Goal: Task Accomplishment & Management: Complete application form

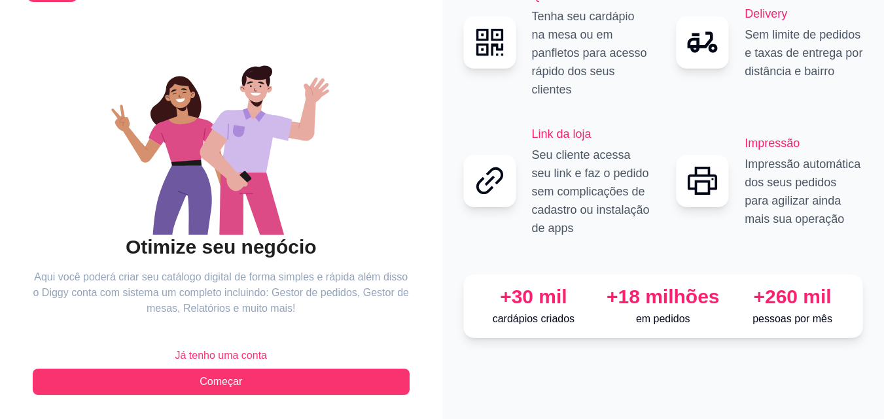
scroll to position [79, 0]
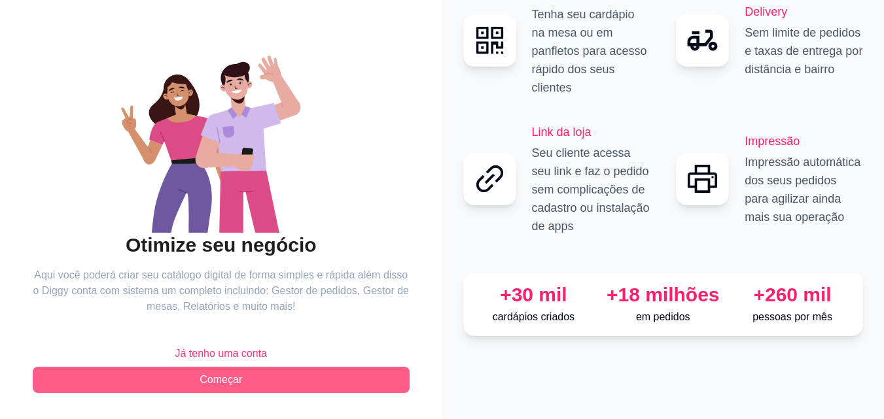
click at [239, 375] on span "Começar" at bounding box center [221, 380] width 43 height 16
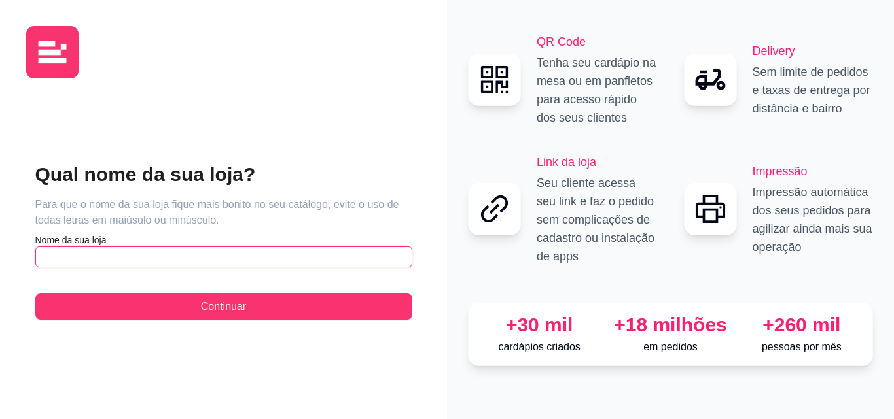
click at [260, 254] on input "text" at bounding box center [223, 257] width 377 height 21
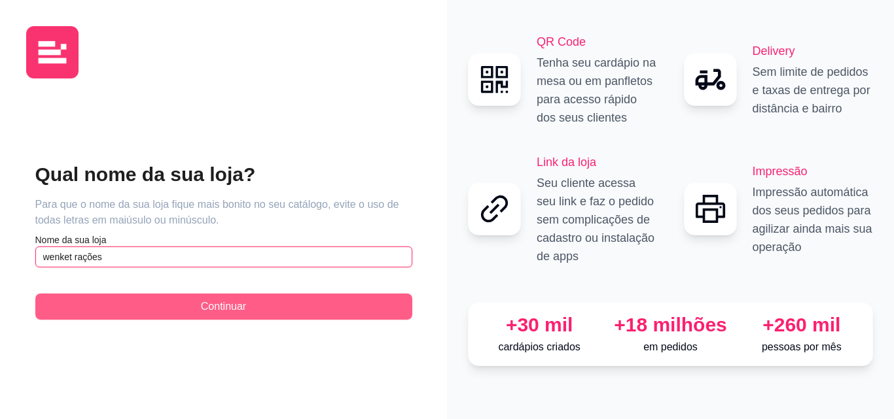
type input "wenket rações"
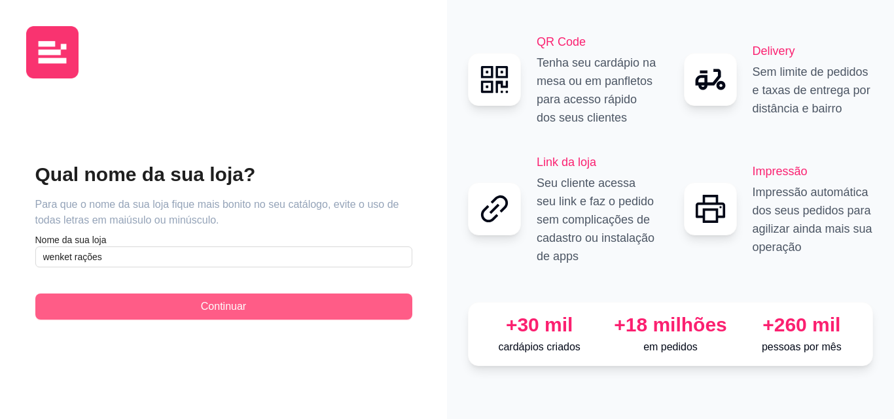
click at [259, 303] on button "Continuar" at bounding box center [223, 307] width 377 height 26
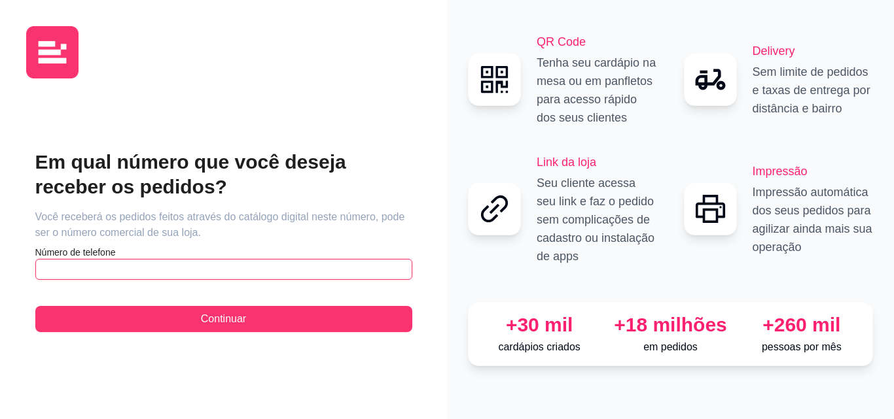
click at [240, 266] on input "text" at bounding box center [223, 269] width 377 height 21
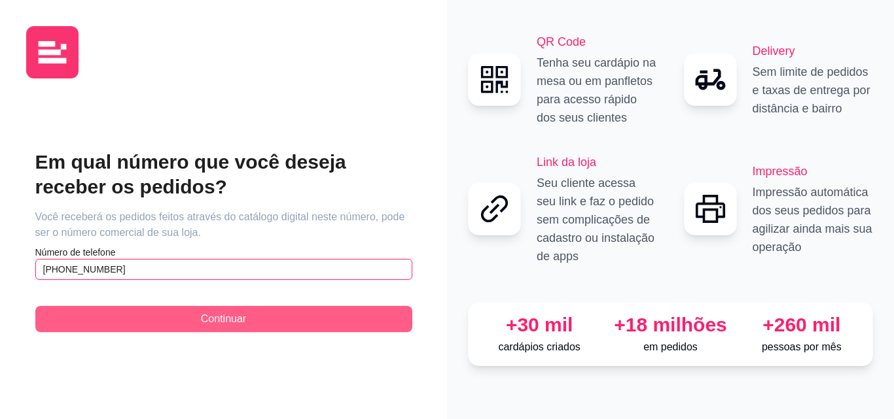
type input "[PHONE_NUMBER]"
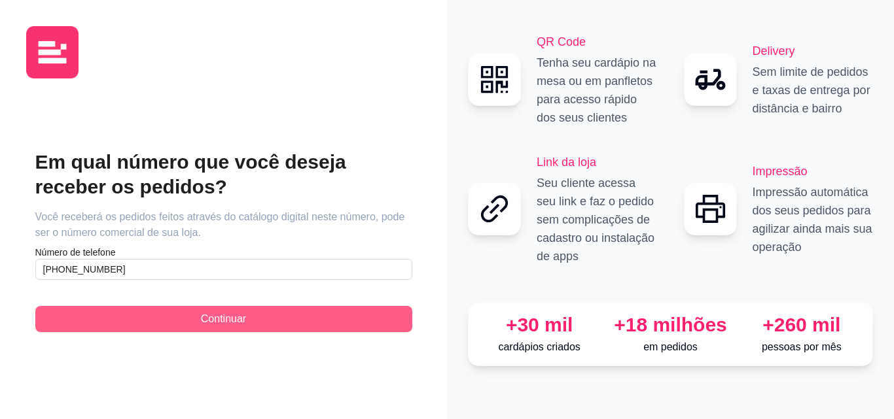
click at [238, 319] on span "Continuar" at bounding box center [223, 319] width 45 height 16
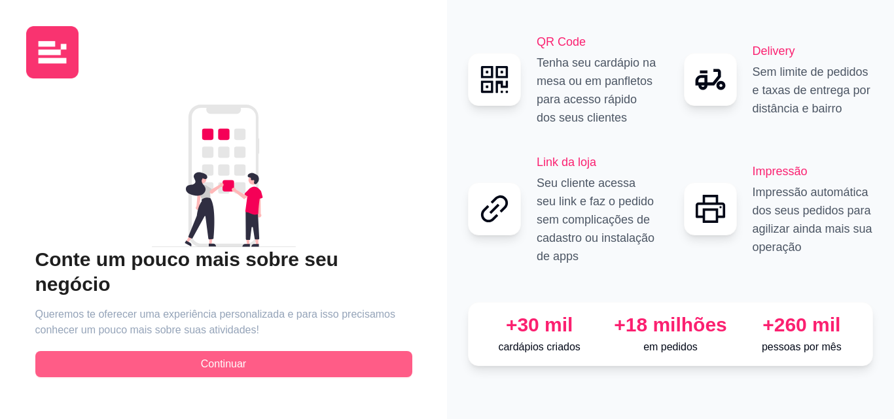
click at [249, 351] on button "Continuar" at bounding box center [223, 364] width 377 height 26
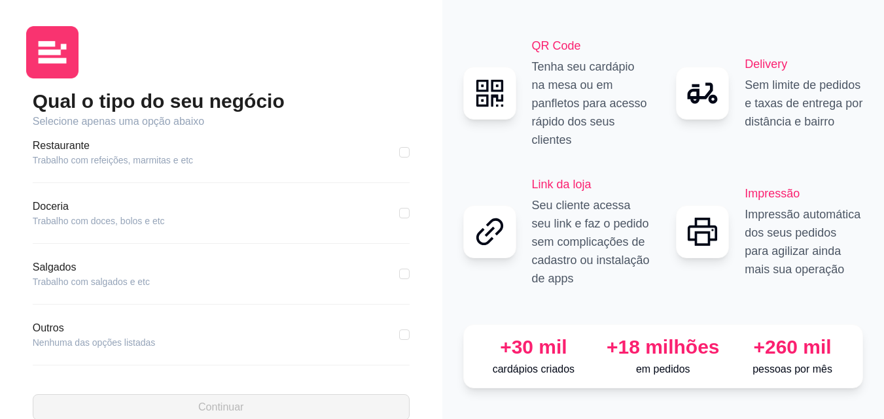
scroll to position [27, 0]
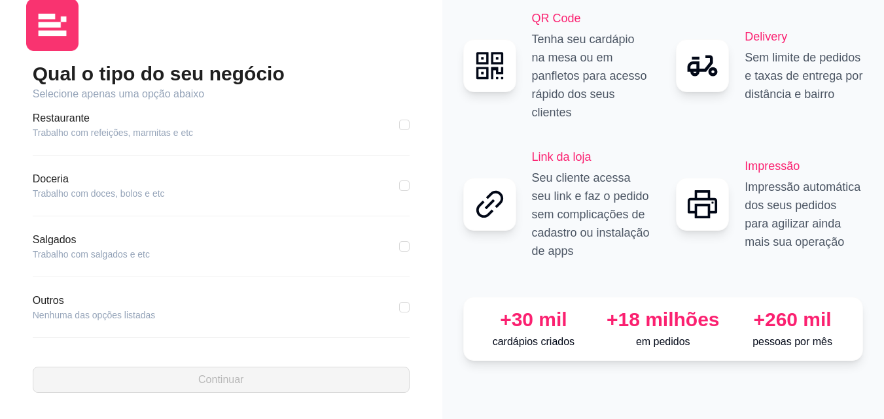
click at [36, 303] on article "Outros" at bounding box center [94, 301] width 123 height 16
drag, startPoint x: 56, startPoint y: 321, endPoint x: 71, endPoint y: 319, distance: 14.5
click at [57, 321] on article "Nenhuma das opções listadas" at bounding box center [94, 315] width 123 height 13
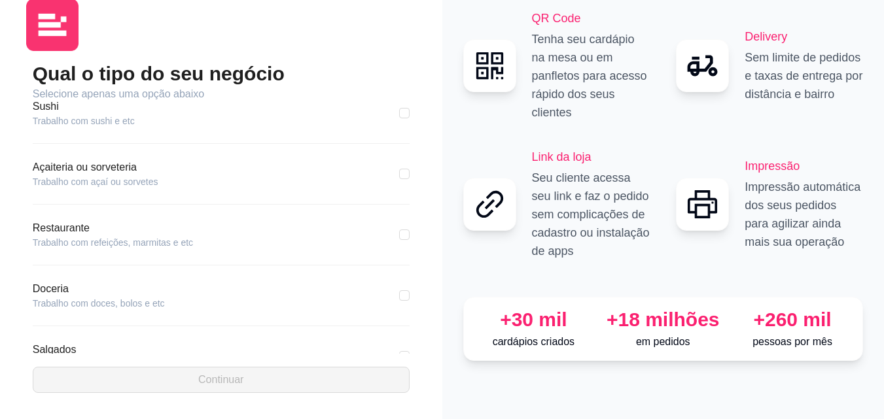
scroll to position [248, 0]
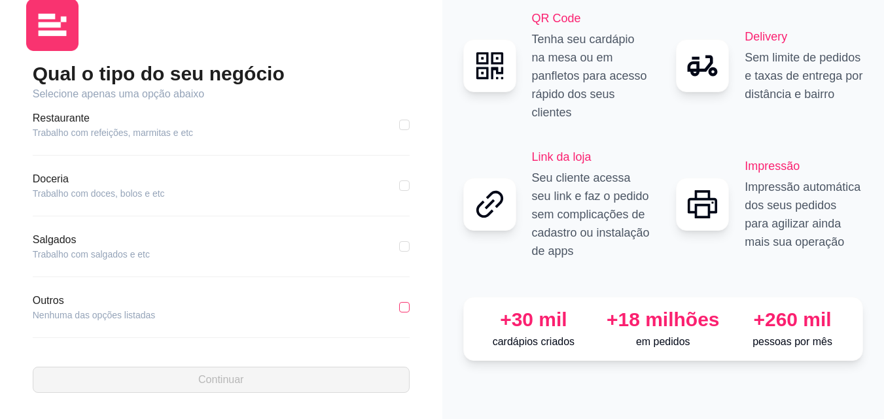
click at [399, 311] on input "checkbox" at bounding box center [404, 307] width 10 height 10
checkbox input "true"
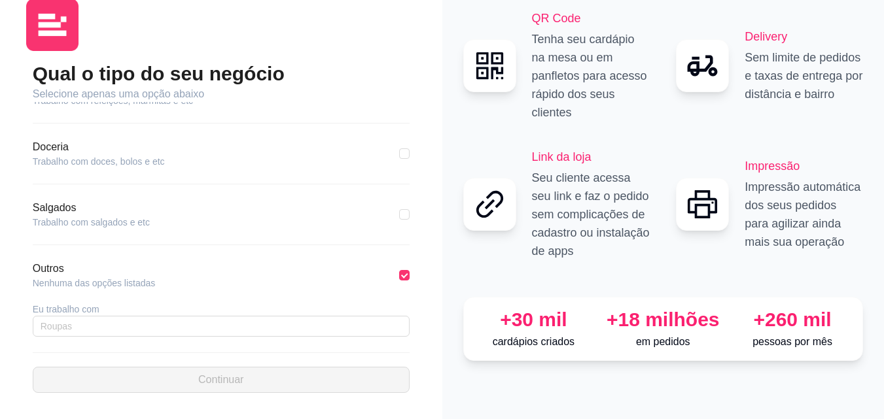
scroll to position [295, 0]
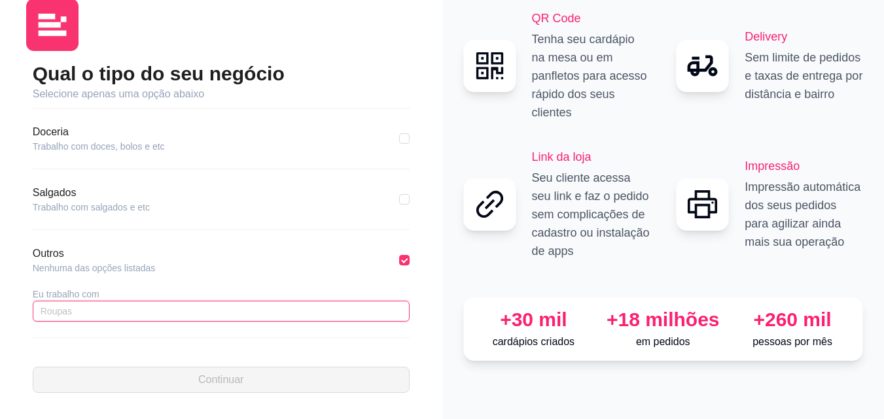
click at [217, 307] on input "text" at bounding box center [221, 311] width 377 height 21
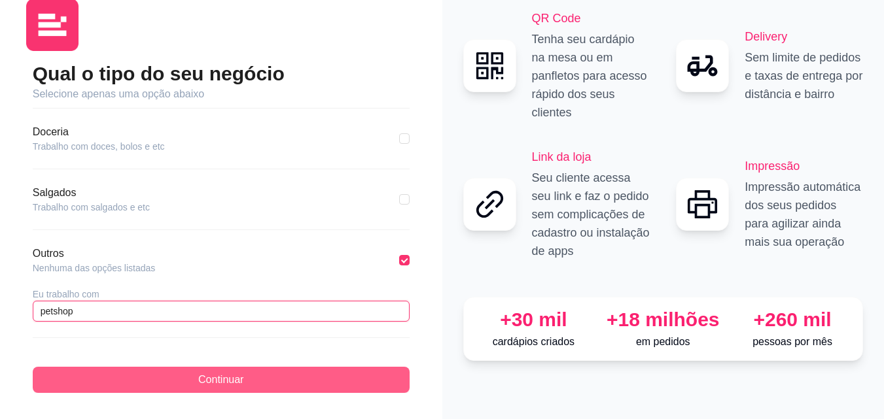
type input "petshop"
click at [242, 372] on span "Continuar" at bounding box center [220, 380] width 45 height 16
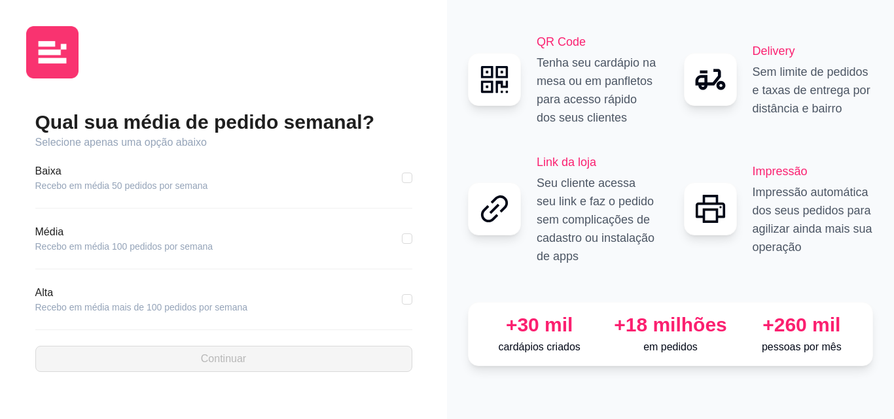
click at [196, 180] on article "Recebo em média 50 pedidos por semana" at bounding box center [121, 185] width 173 height 13
click at [74, 184] on article "Recebo em média 50 pedidos por semana" at bounding box center [121, 185] width 173 height 13
click at [186, 180] on article "Recebo em média 50 pedidos por semana" at bounding box center [121, 185] width 173 height 13
click at [60, 184] on article "Recebo em média 50 pedidos por semana" at bounding box center [121, 185] width 173 height 13
click at [406, 182] on input "checkbox" at bounding box center [407, 178] width 10 height 10
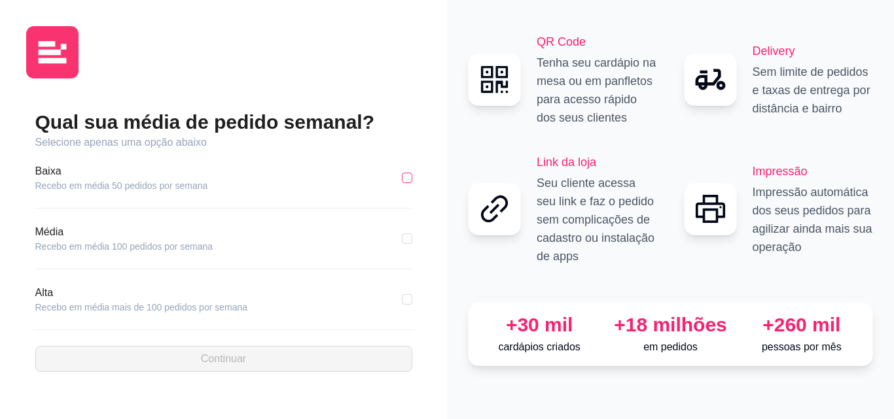
checkbox input "true"
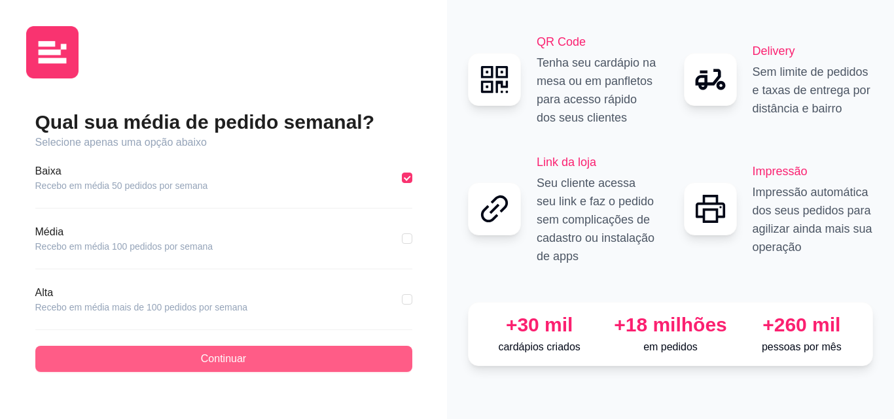
click at [278, 360] on button "Continuar" at bounding box center [223, 359] width 377 height 26
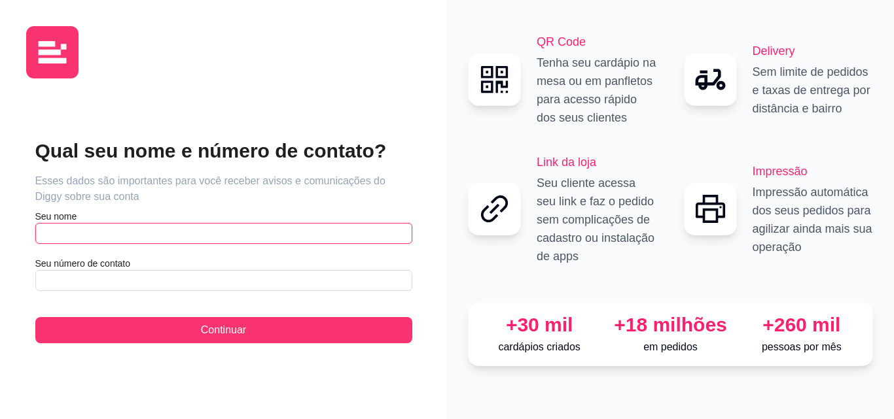
click at [233, 225] on input "text" at bounding box center [223, 233] width 377 height 21
type input "cloves"
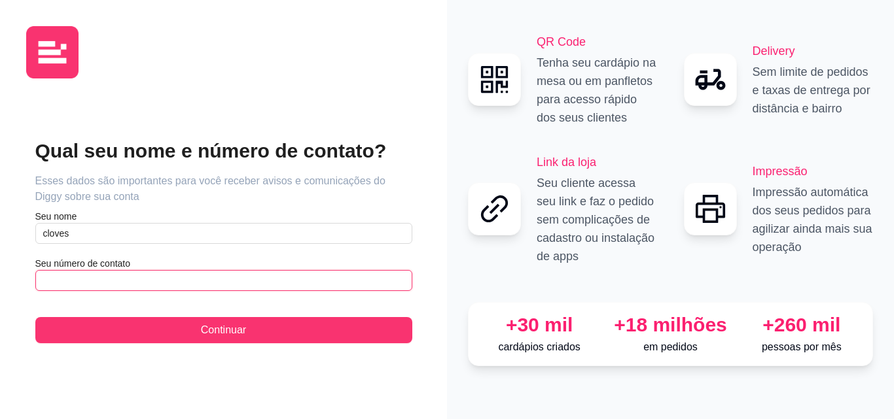
click at [215, 283] on input "text" at bounding box center [223, 280] width 377 height 21
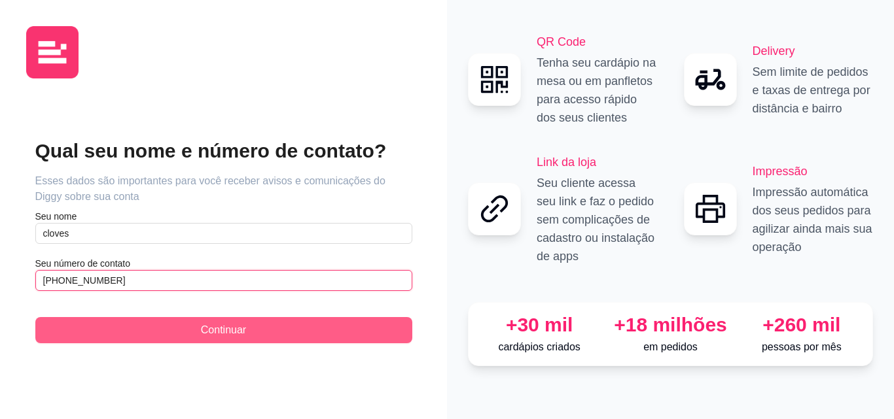
type input "[PHONE_NUMBER]"
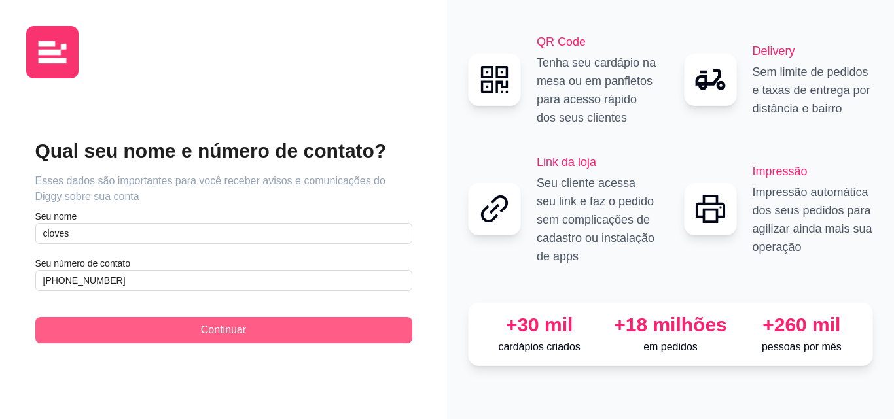
click at [279, 324] on button "Continuar" at bounding box center [223, 330] width 377 height 26
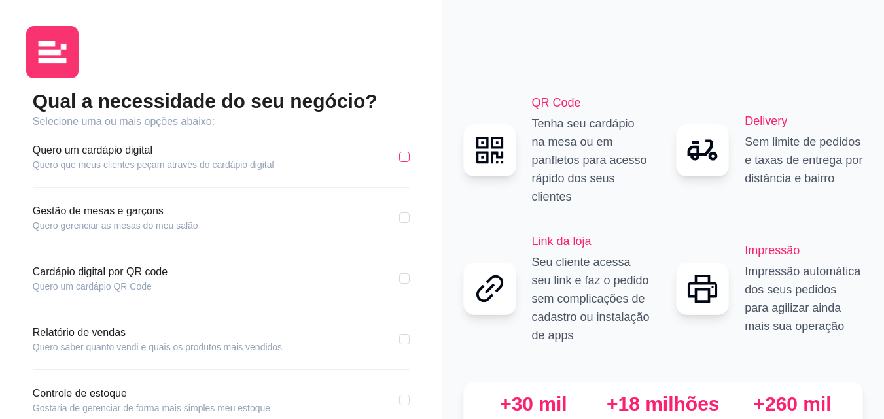
click at [401, 155] on input "checkbox" at bounding box center [404, 157] width 10 height 10
checkbox input "true"
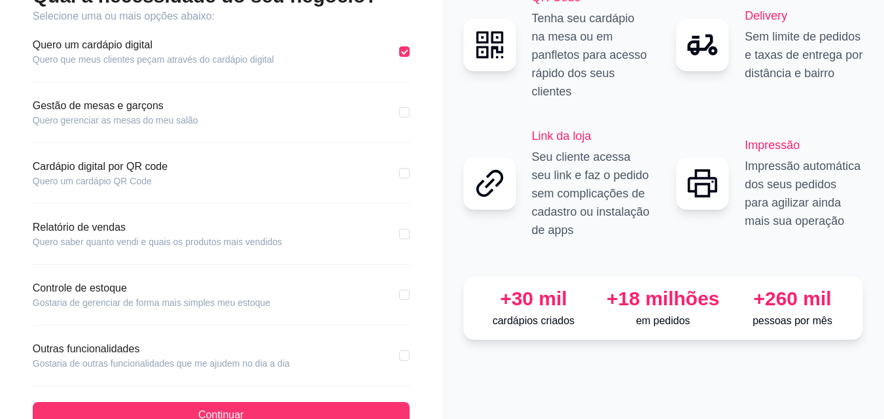
scroll to position [131, 0]
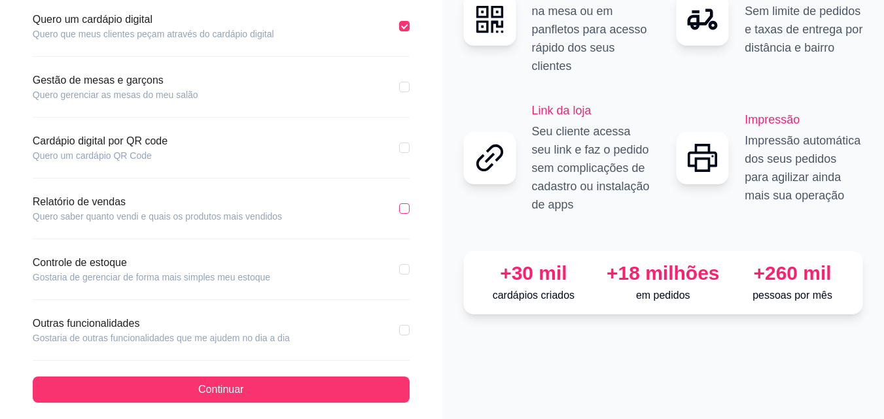
click at [408, 211] on input "checkbox" at bounding box center [404, 208] width 10 height 10
checkbox input "true"
click at [406, 272] on input "checkbox" at bounding box center [404, 269] width 10 height 10
checkbox input "true"
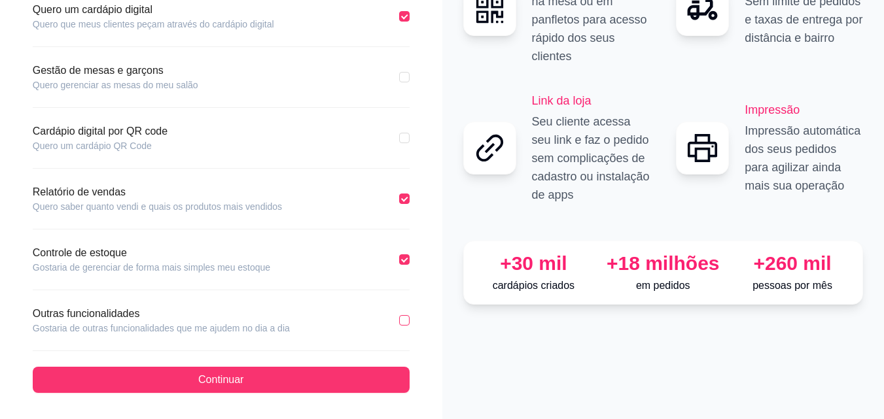
click at [407, 319] on input "checkbox" at bounding box center [404, 320] width 10 height 10
checkbox input "true"
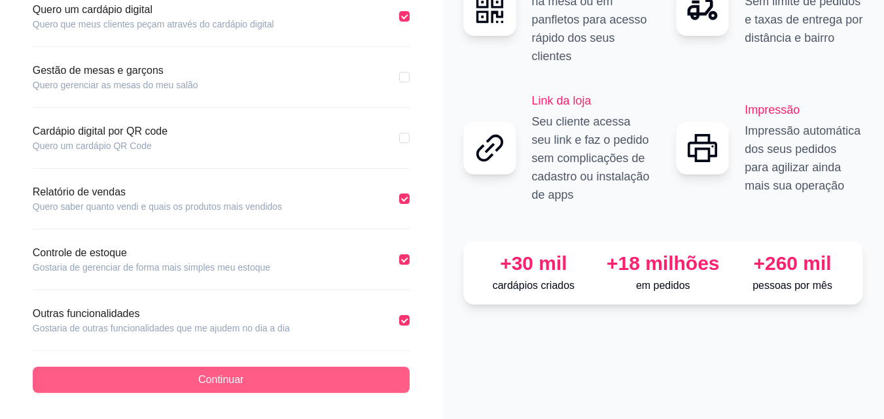
click at [307, 371] on button "Continuar" at bounding box center [221, 380] width 377 height 26
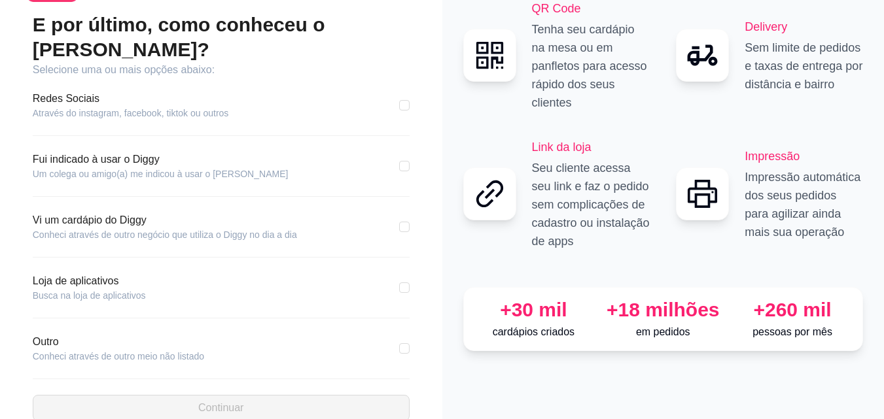
scroll to position [80, 0]
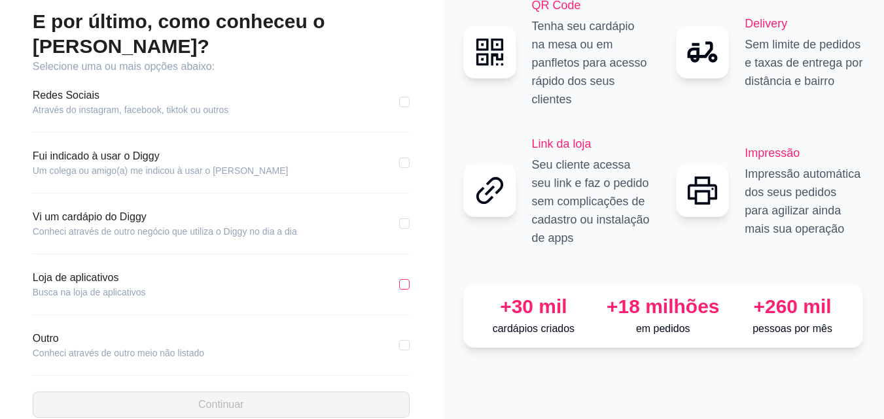
click at [404, 279] on input "checkbox" at bounding box center [404, 284] width 10 height 10
checkbox input "true"
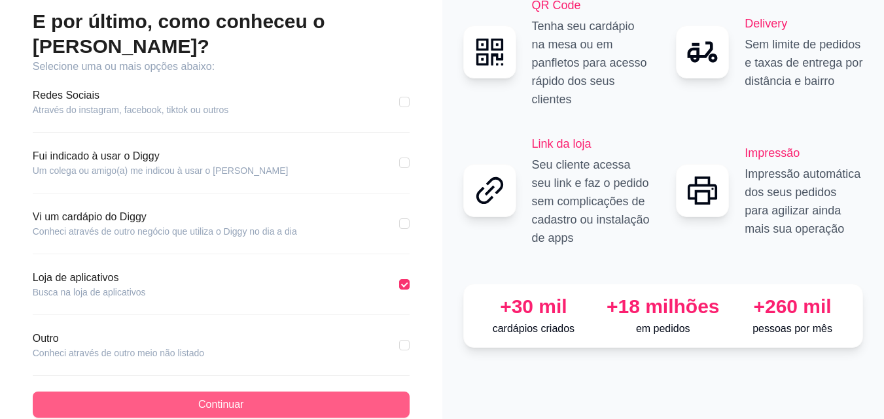
click at [282, 392] on button "Continuar" at bounding box center [221, 405] width 377 height 26
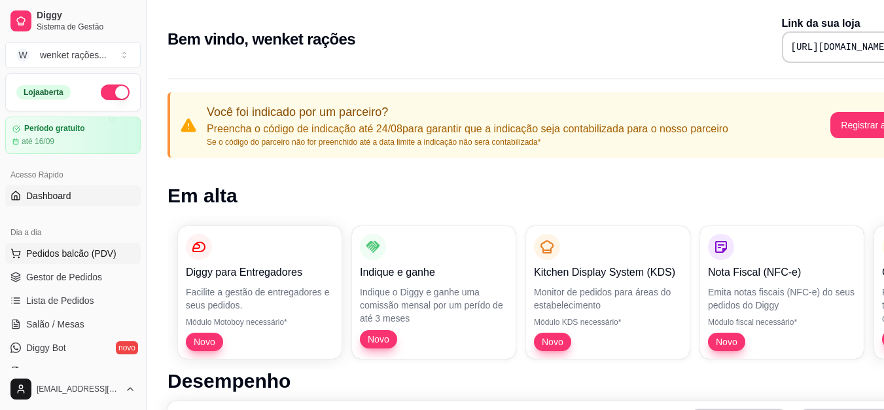
click at [72, 256] on span "Pedidos balcão (PDV)" at bounding box center [71, 253] width 90 height 13
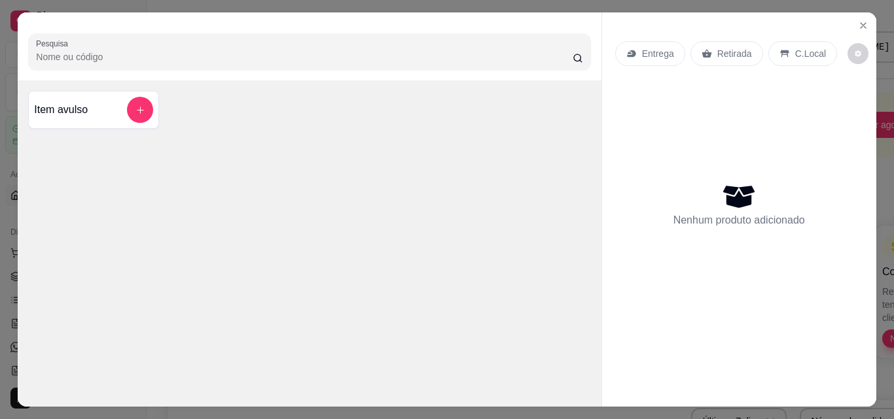
click at [155, 54] on input "Pesquisa" at bounding box center [304, 56] width 536 height 13
type input "1"
click at [799, 47] on p "C.Local" at bounding box center [810, 53] width 31 height 13
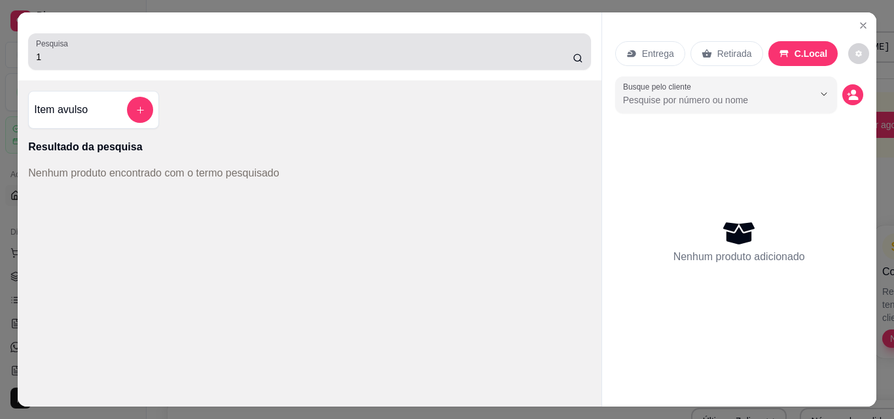
click at [300, 50] on input "1" at bounding box center [304, 56] width 536 height 13
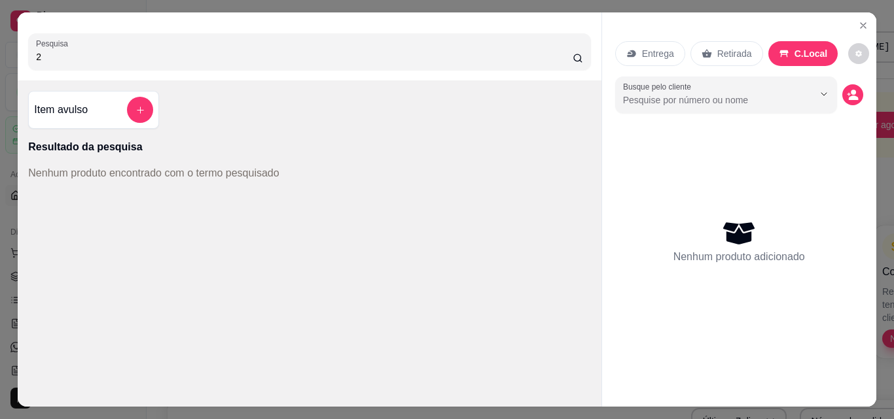
type input "2"
click at [135, 105] on icon "add-separate-item" at bounding box center [140, 110] width 10 height 10
click at [860, 23] on icon "Close" at bounding box center [862, 25] width 5 height 5
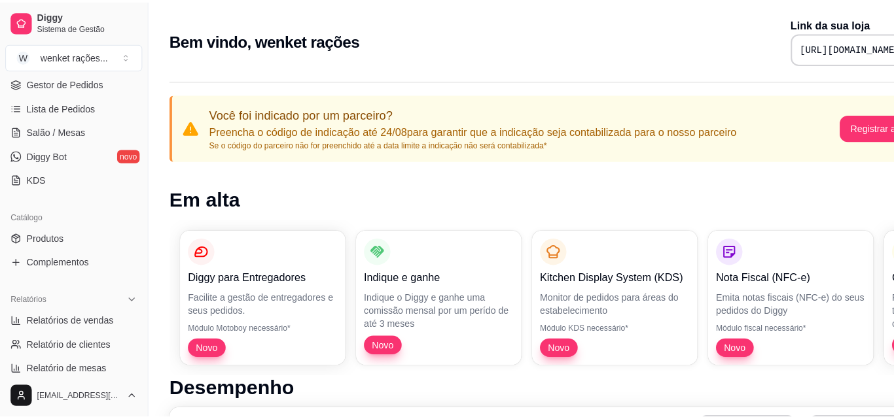
scroll to position [327, 0]
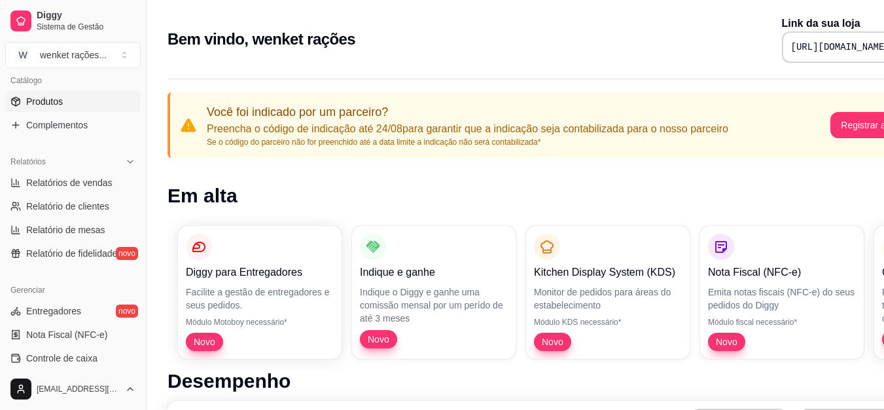
click at [57, 99] on span "Produtos" at bounding box center [44, 101] width 37 height 13
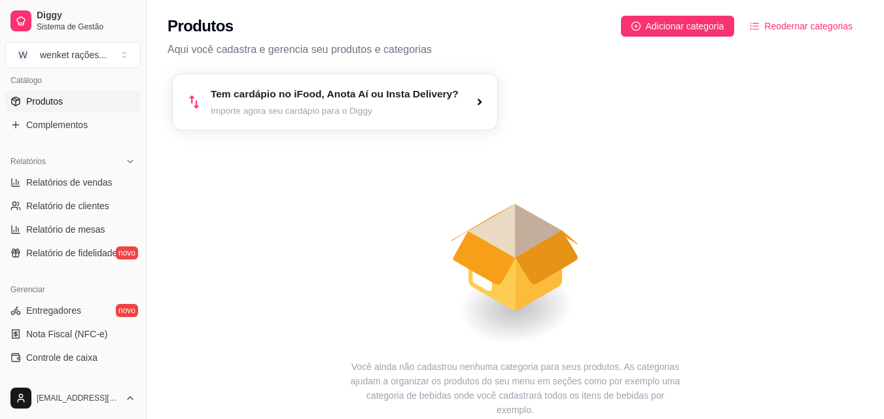
click at [444, 92] on article "Tem cardápio no iFood, Anota Aí ou Insta Delivery?" at bounding box center [335, 94] width 248 height 15
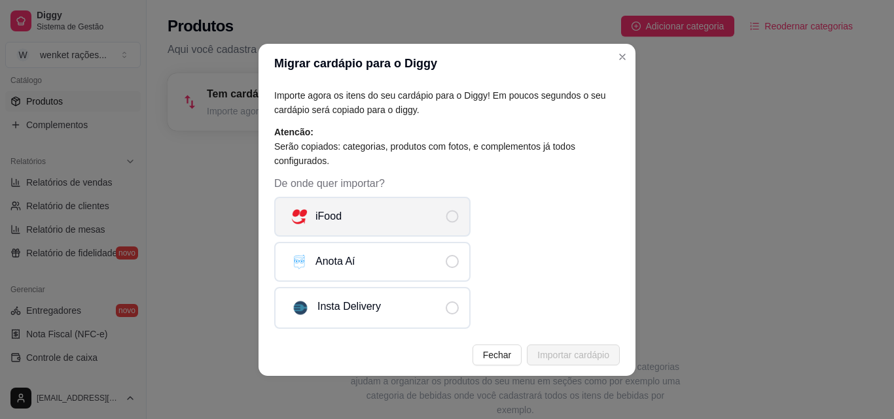
click at [451, 218] on span "De onde quer importar?" at bounding box center [452, 217] width 12 height 12
click at [459, 219] on input "iFood" at bounding box center [463, 223] width 9 height 9
radio input "true"
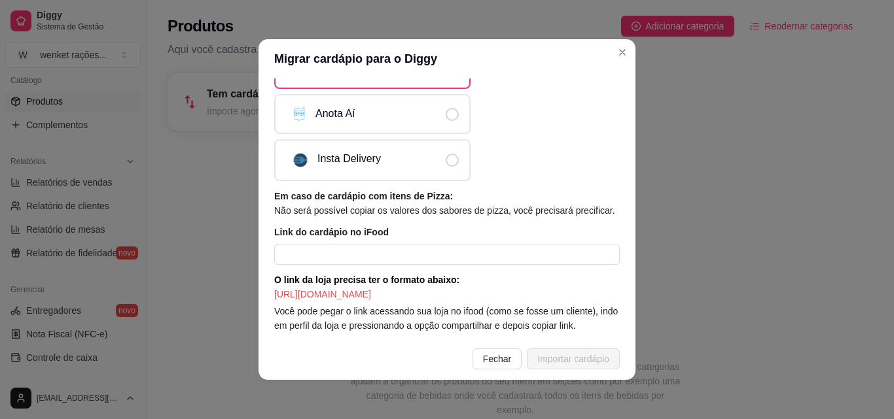
scroll to position [3, 0]
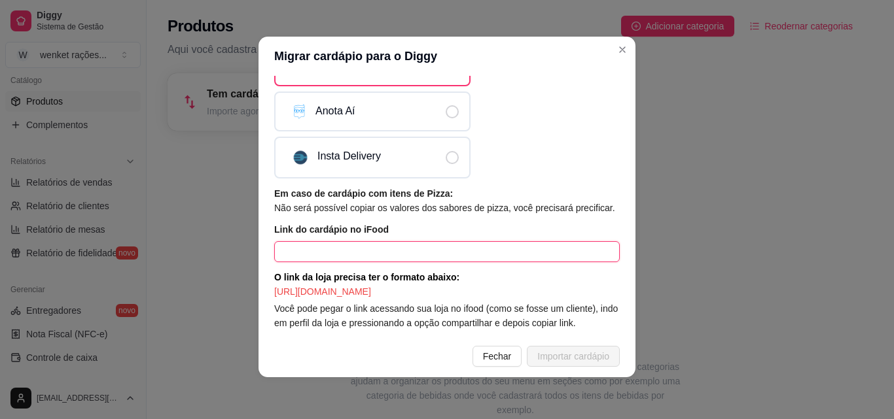
click at [419, 241] on input "text" at bounding box center [446, 251] width 345 height 21
click at [312, 241] on input "text" at bounding box center [446, 251] width 345 height 21
paste input "[URL][DOMAIN_NAME][US_STATE]"
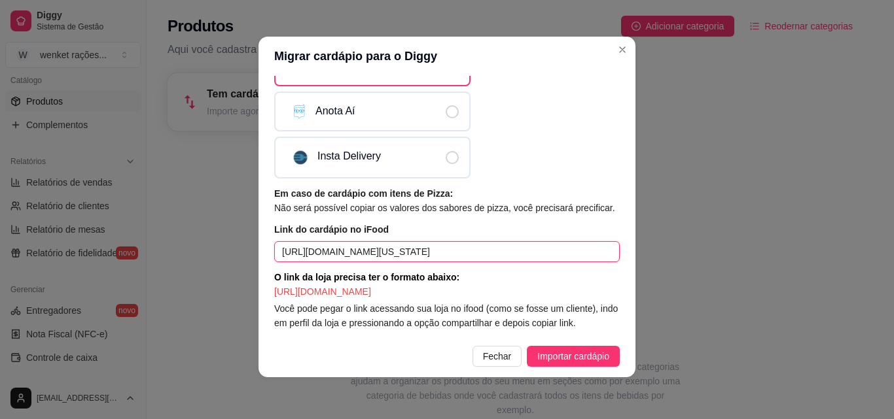
scroll to position [0, 175]
type input "[URL][DOMAIN_NAME][US_STATE]"
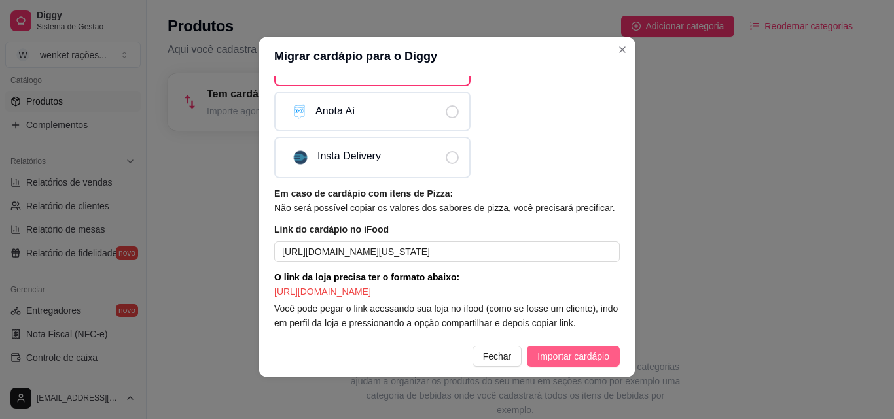
click at [562, 357] on span "Importar cardápio" at bounding box center [573, 356] width 72 height 14
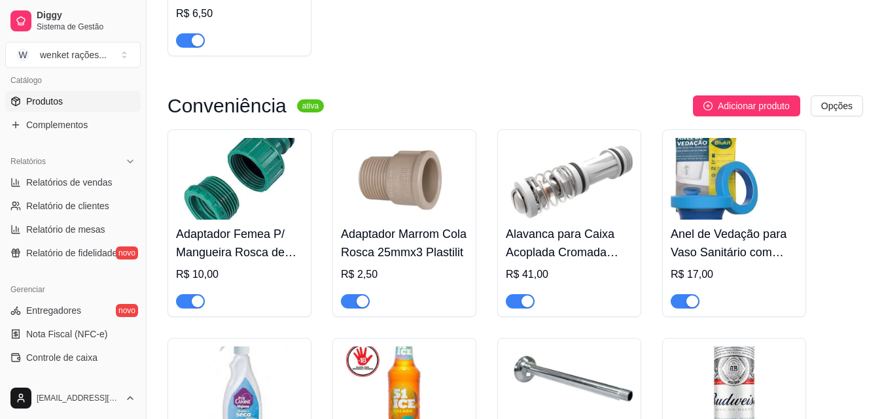
scroll to position [1243, 0]
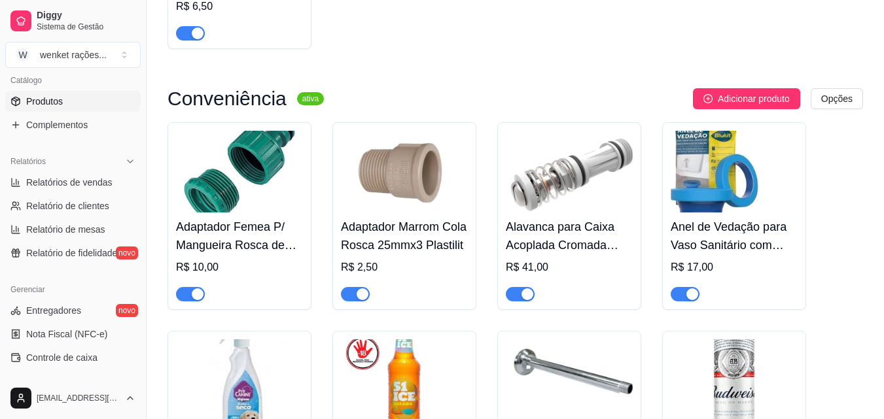
click at [552, 191] on img at bounding box center [569, 172] width 127 height 82
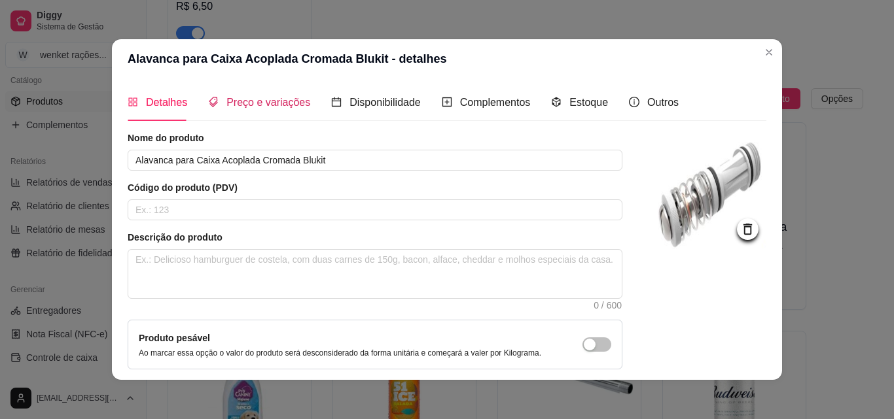
click at [277, 98] on span "Preço e variações" at bounding box center [268, 102] width 84 height 11
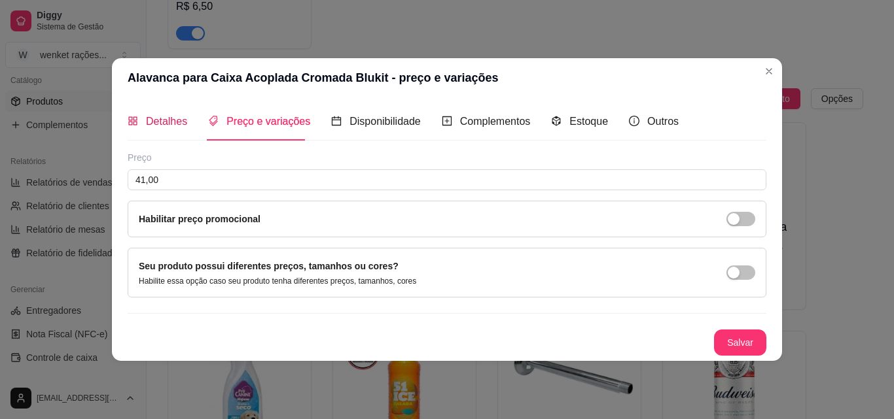
click at [171, 116] on span "Detalhes" at bounding box center [166, 121] width 41 height 11
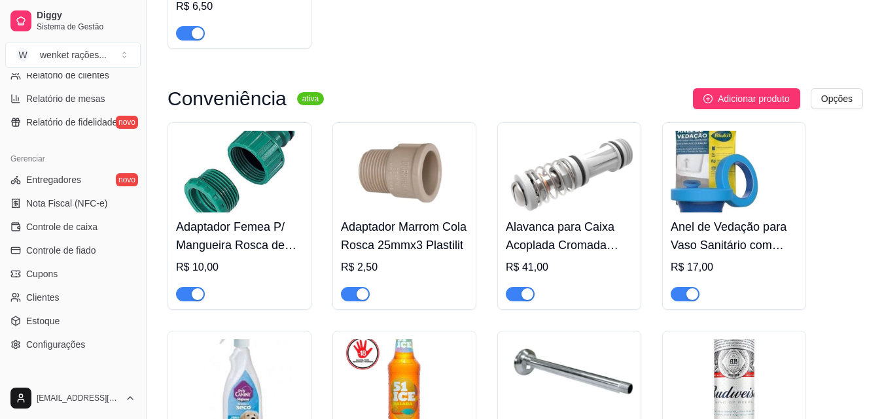
scroll to position [483, 0]
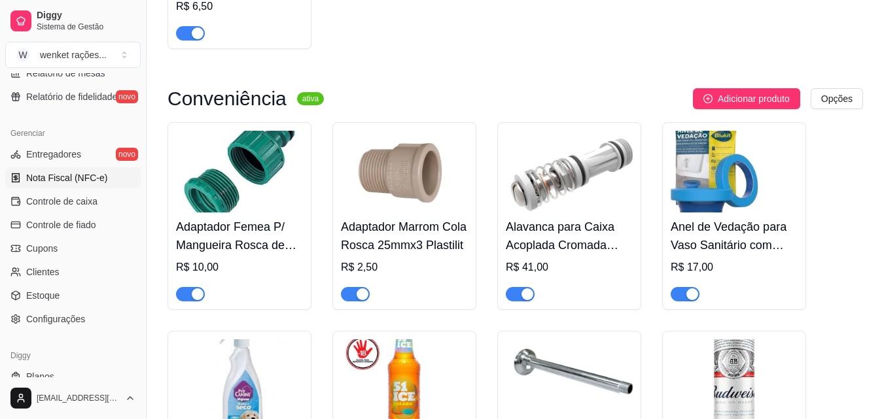
click at [86, 176] on span "Nota Fiscal (NFC-e)" at bounding box center [66, 177] width 81 height 13
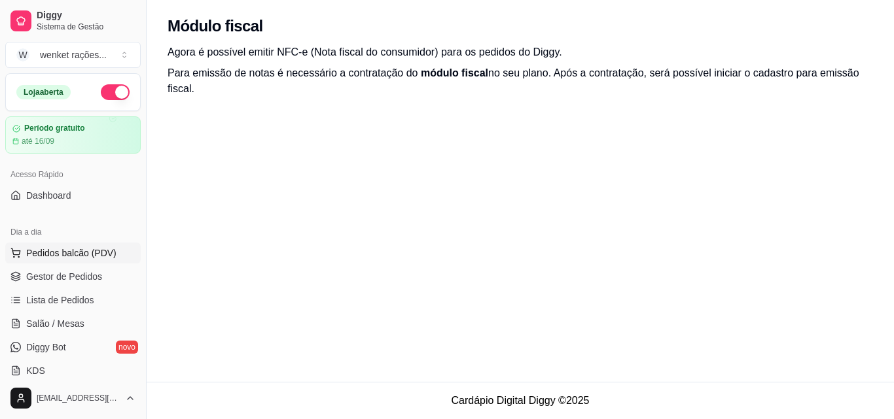
click at [73, 250] on span "Pedidos balcão (PDV)" at bounding box center [71, 253] width 90 height 13
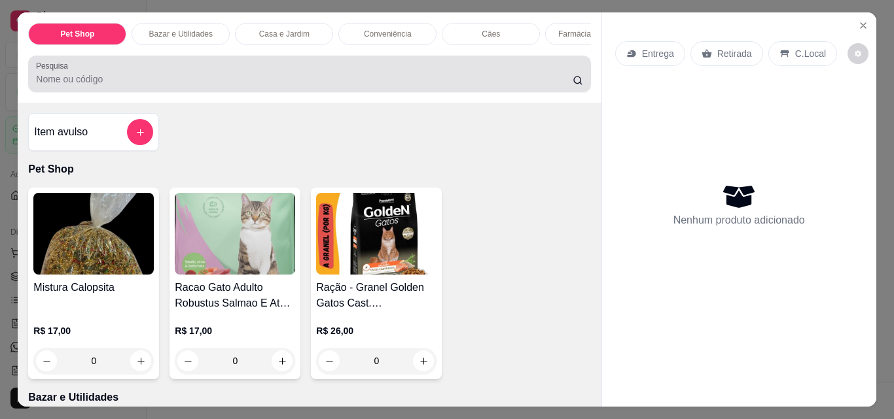
click at [187, 82] on input "Pesquisa" at bounding box center [304, 79] width 536 height 13
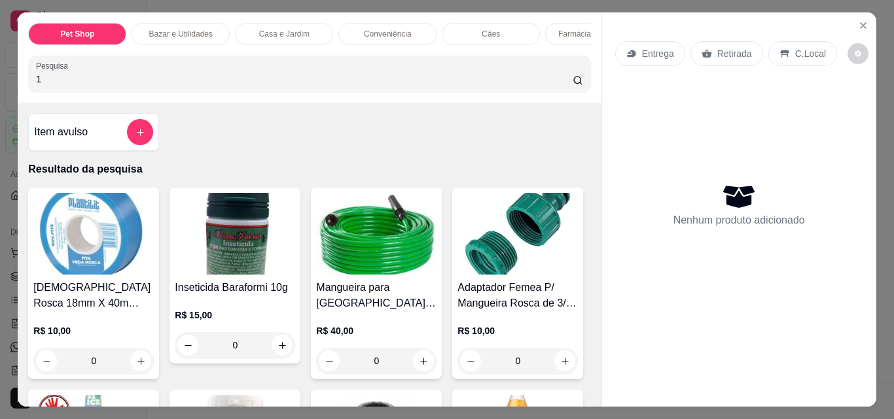
type input "1"
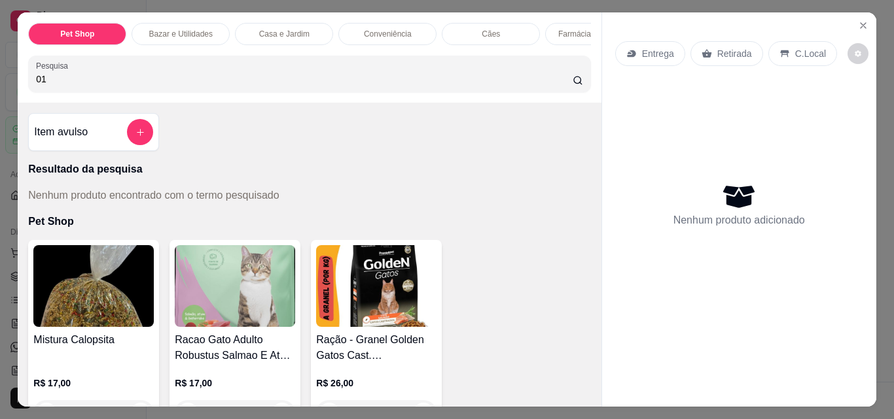
type input "0"
type input "111"
click at [118, 296] on img at bounding box center [93, 286] width 120 height 82
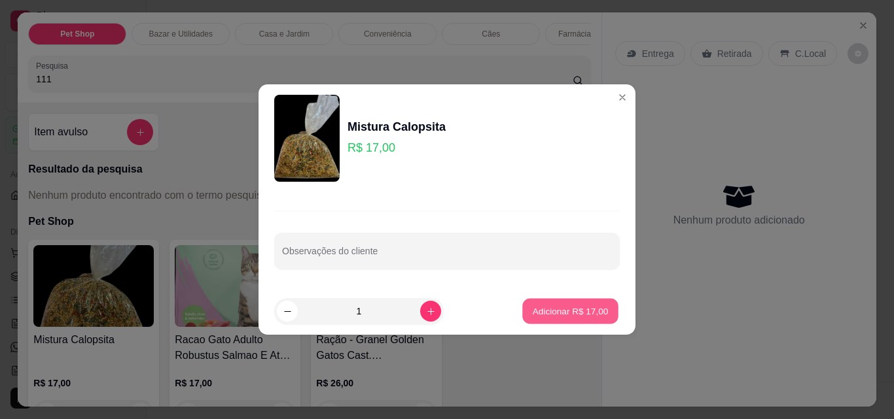
click at [542, 308] on p "Adicionar R$ 17,00" at bounding box center [571, 311] width 76 height 12
type input "1"
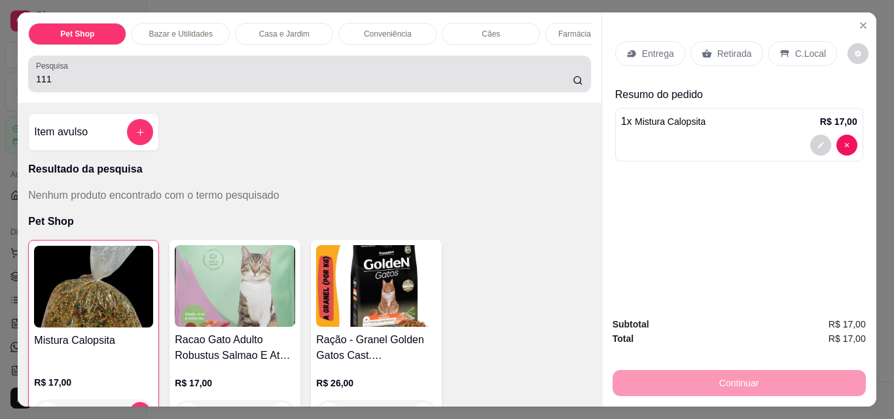
click at [134, 83] on input "111" at bounding box center [304, 79] width 536 height 13
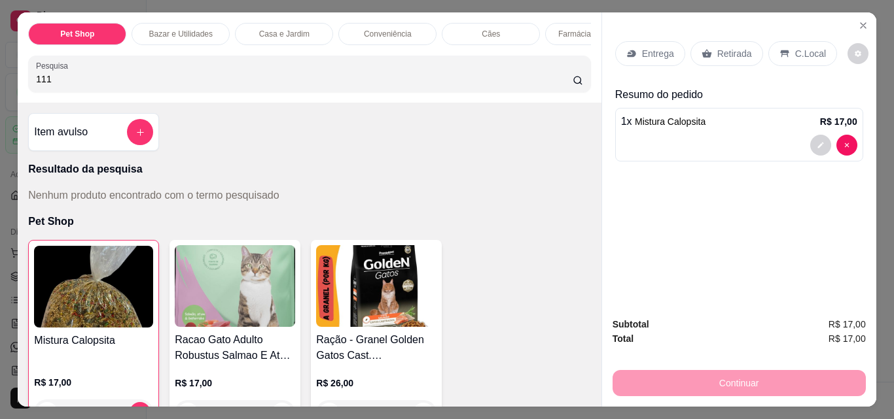
click at [189, 29] on p "Bazar e Utilidades" at bounding box center [180, 34] width 63 height 10
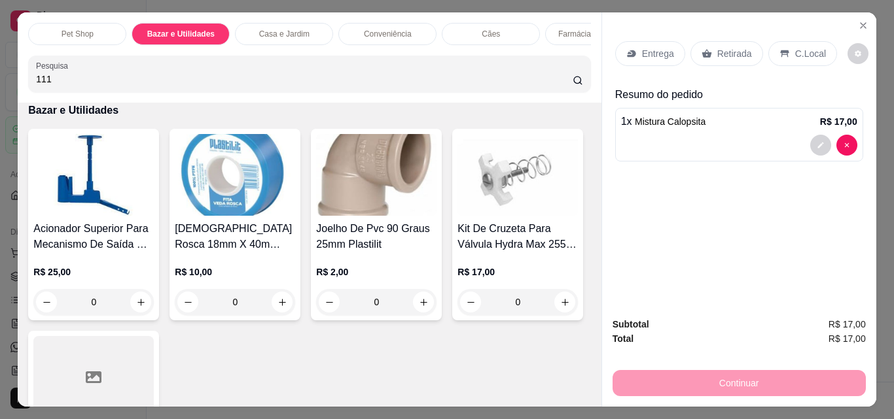
click at [285, 23] on div "Casa e Jardim" at bounding box center [284, 34] width 98 height 22
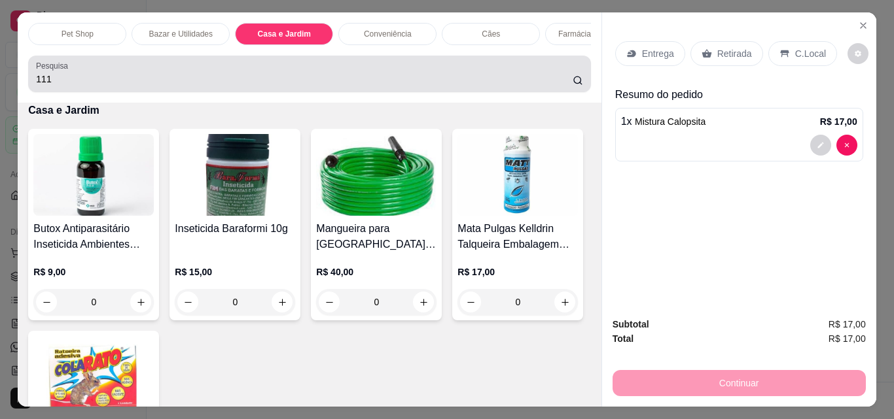
click at [68, 83] on input "111" at bounding box center [304, 79] width 536 height 13
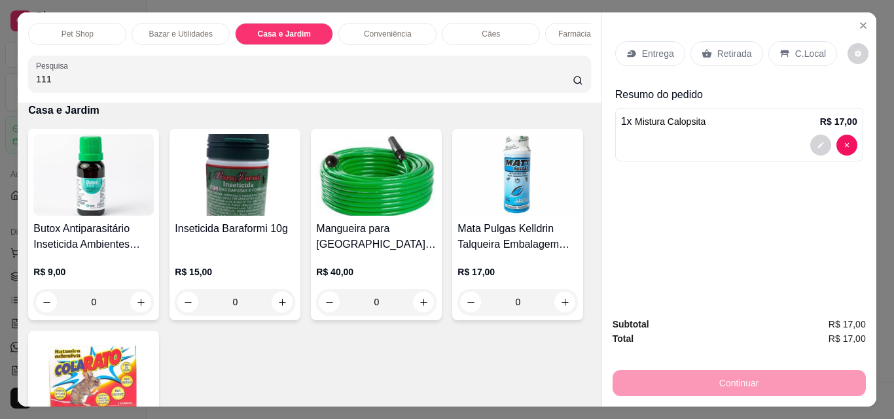
click at [68, 83] on input "111" at bounding box center [304, 79] width 536 height 13
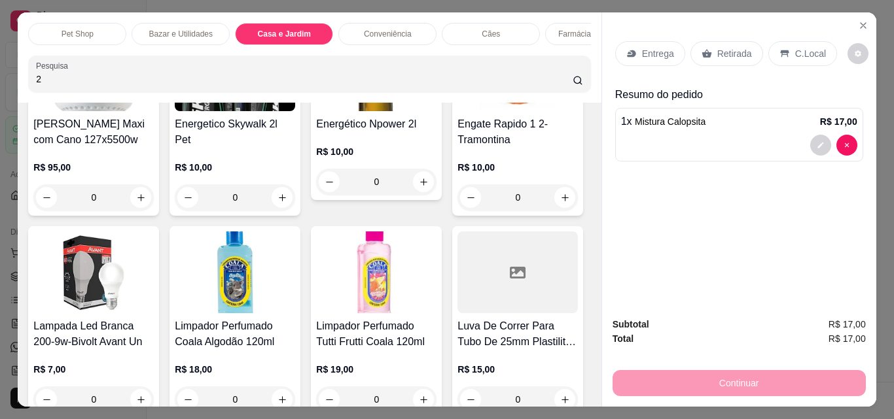
scroll to position [4787, 0]
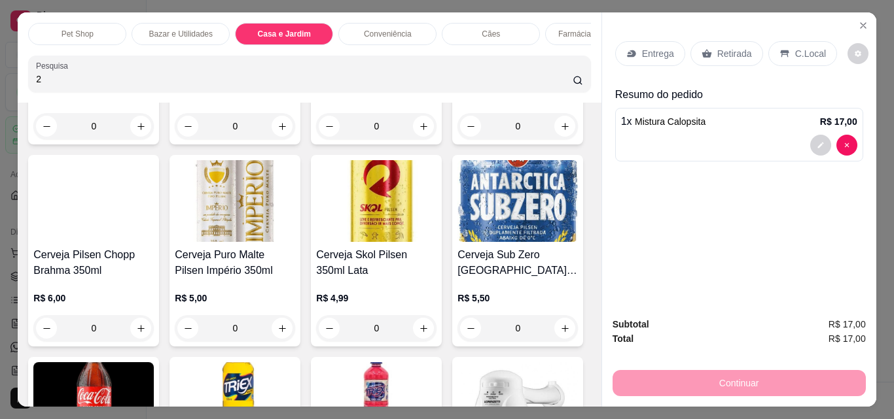
type input "2"
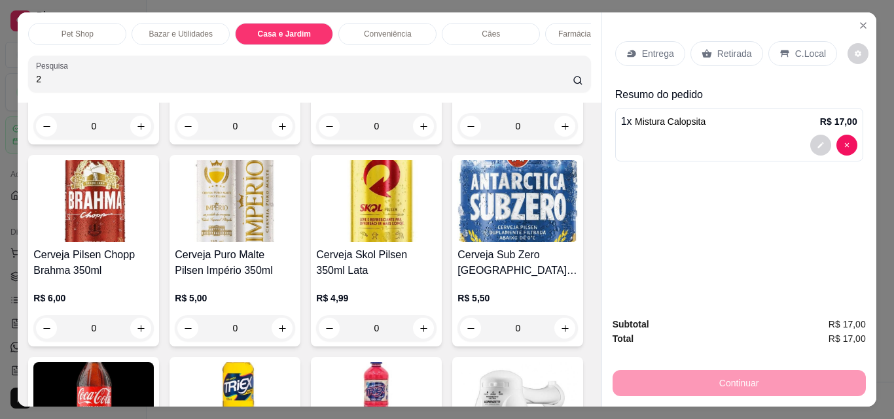
click at [401, 29] on p "Conveniência" at bounding box center [388, 34] width 48 height 10
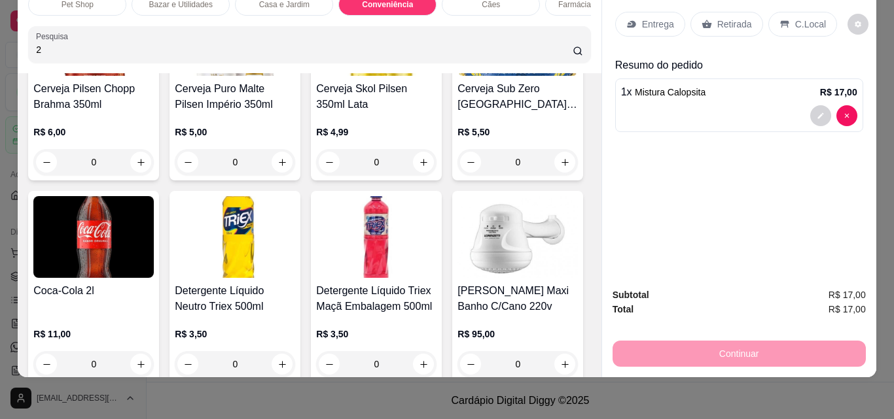
scroll to position [4890, 0]
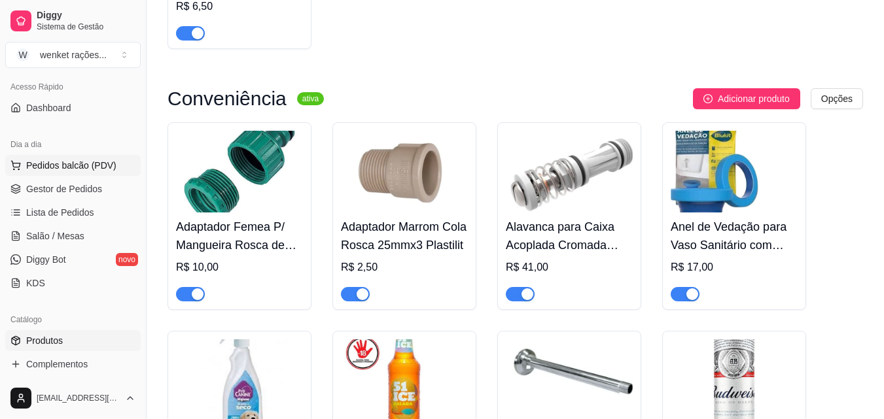
scroll to position [131, 0]
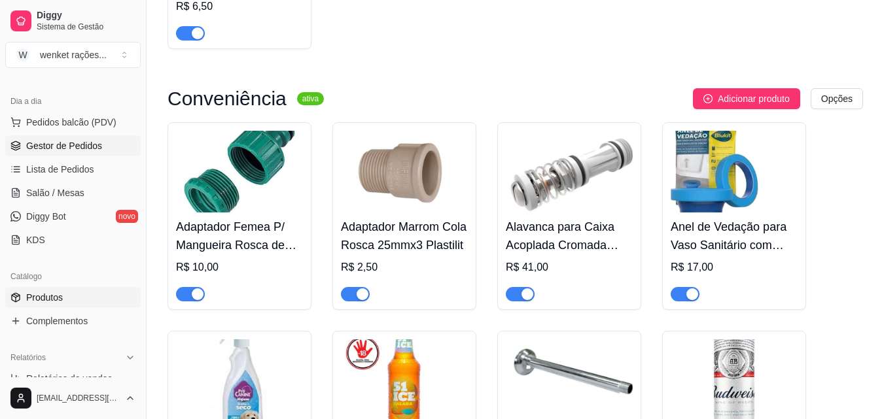
click at [79, 144] on span "Gestor de Pedidos" at bounding box center [64, 145] width 76 height 13
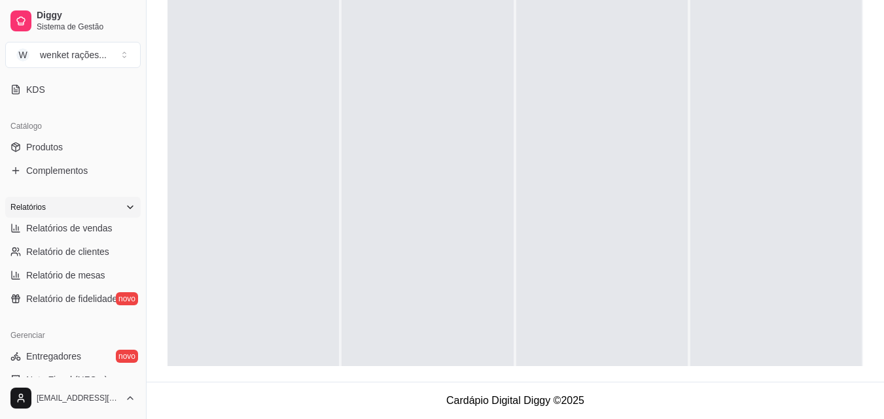
scroll to position [260, 0]
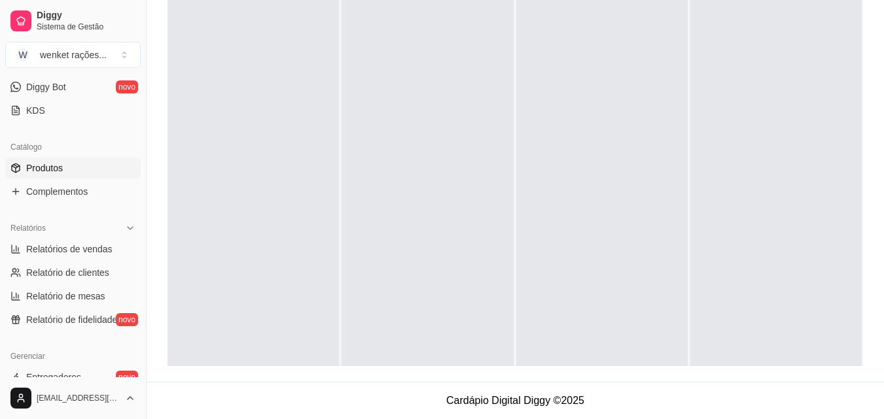
click at [54, 165] on span "Produtos" at bounding box center [44, 168] width 37 height 13
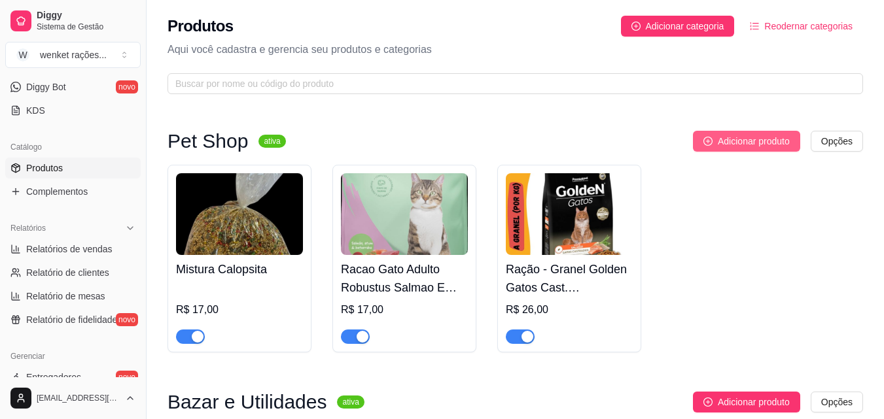
click at [765, 147] on span "Adicionar produto" at bounding box center [754, 141] width 72 height 14
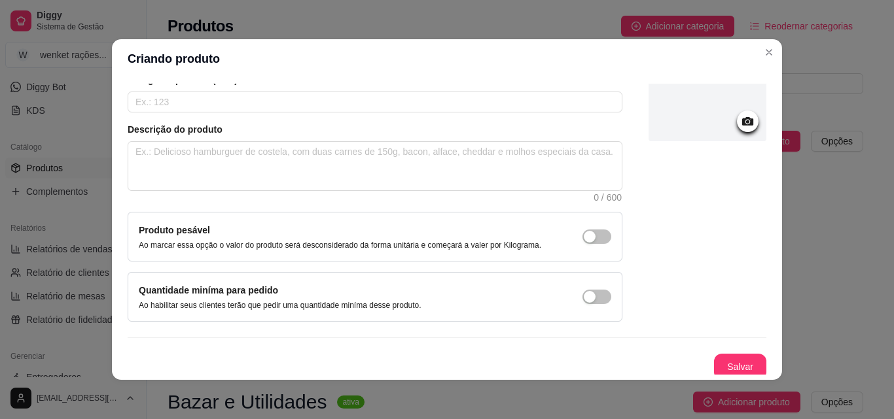
scroll to position [113, 0]
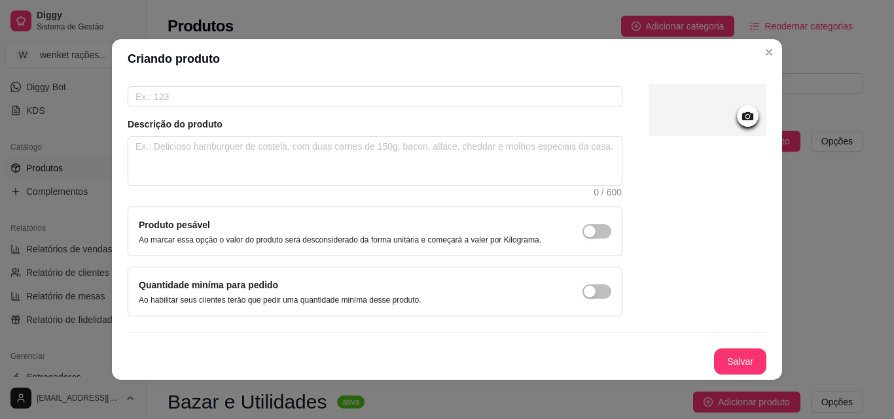
click at [740, 122] on icon at bounding box center [747, 116] width 15 height 15
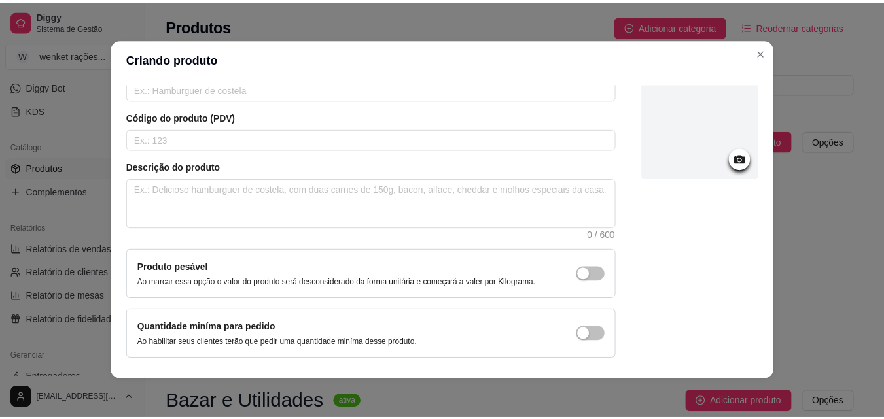
scroll to position [0, 0]
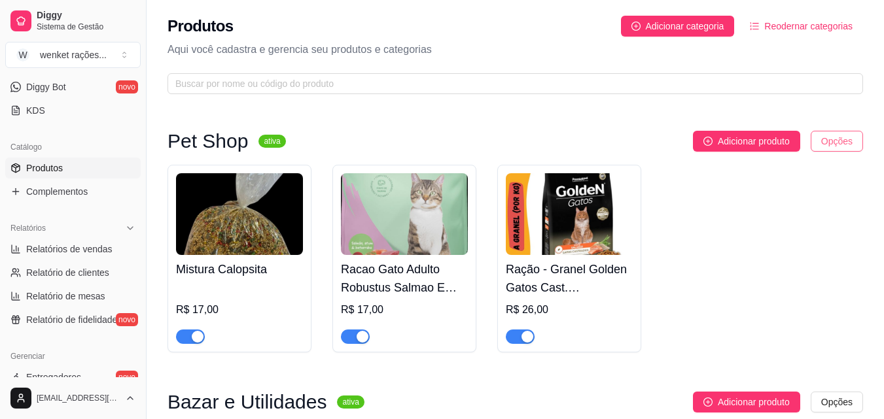
click at [837, 146] on html "Diggy Sistema de Gestão W wenket rações ... Loja aberta Período gratuito até 16…" at bounding box center [442, 209] width 884 height 419
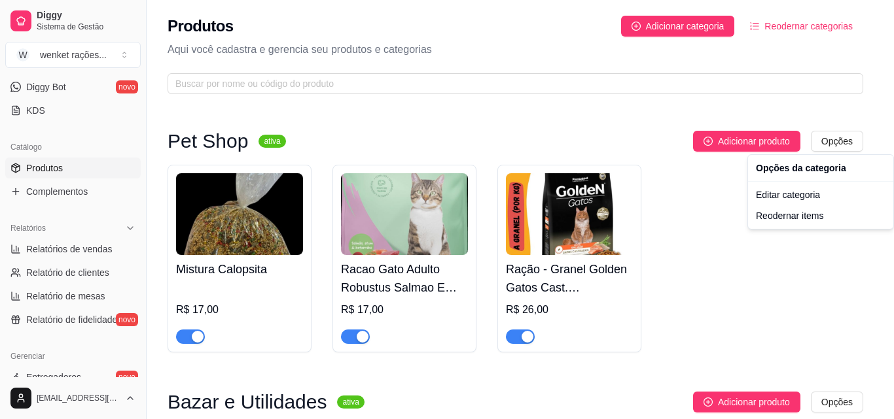
click at [629, 135] on html "Diggy Sistema de Gestão W wenket rações ... Loja aberta Período gratuito até 16…" at bounding box center [447, 209] width 894 height 419
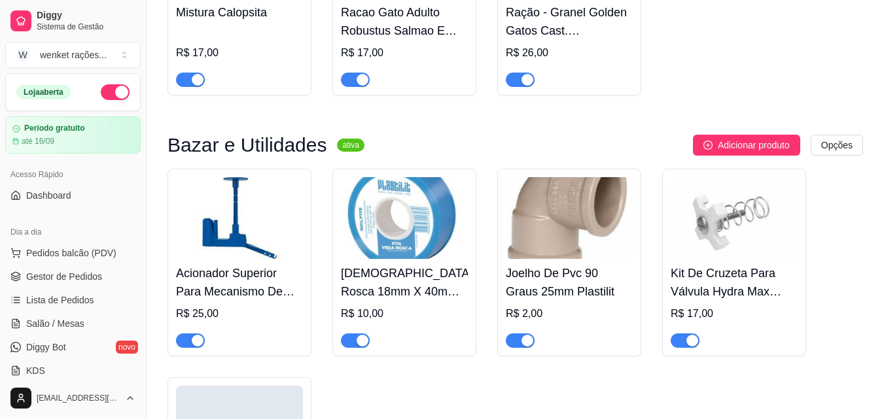
scroll to position [196, 0]
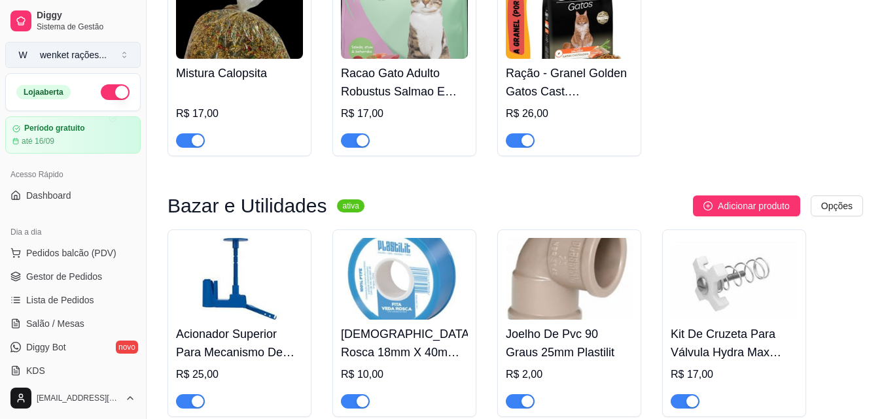
click at [118, 54] on button "W wenket rações ..." at bounding box center [72, 55] width 135 height 26
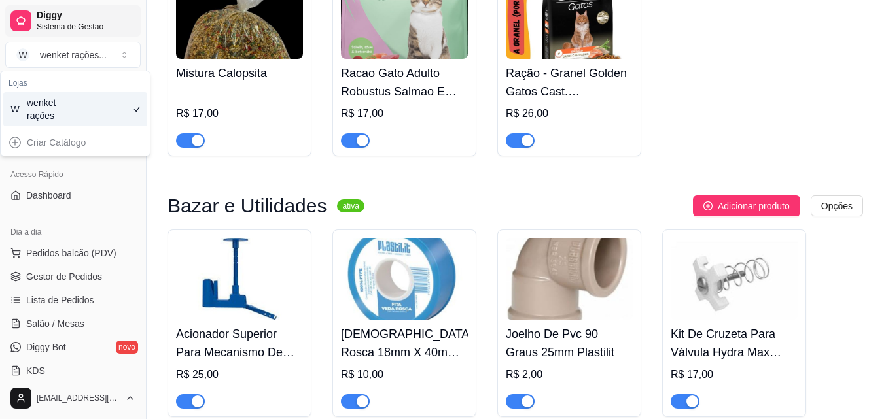
click at [115, 15] on span "Diggy" at bounding box center [86, 16] width 99 height 12
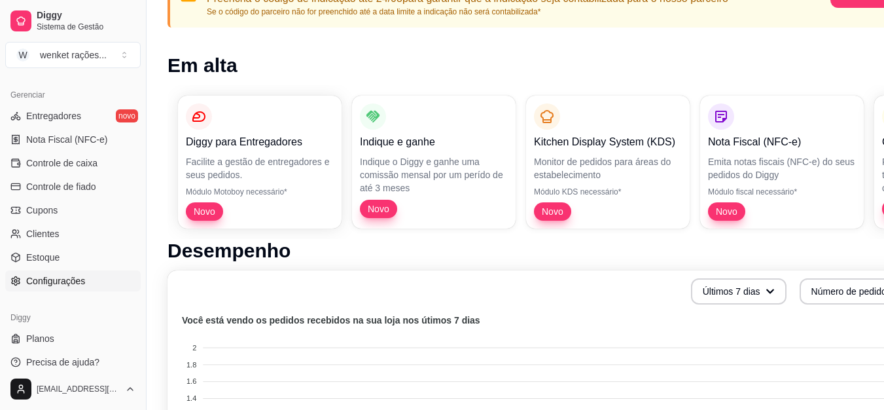
scroll to position [131, 0]
click at [44, 340] on span "Planos" at bounding box center [40, 338] width 28 height 13
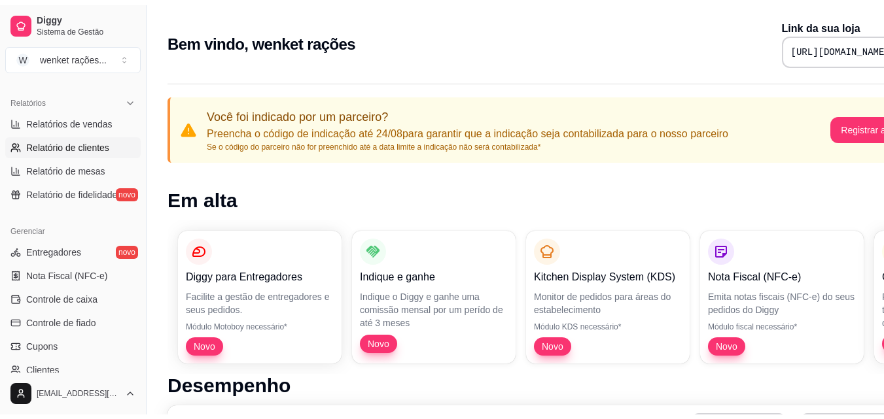
scroll to position [458, 0]
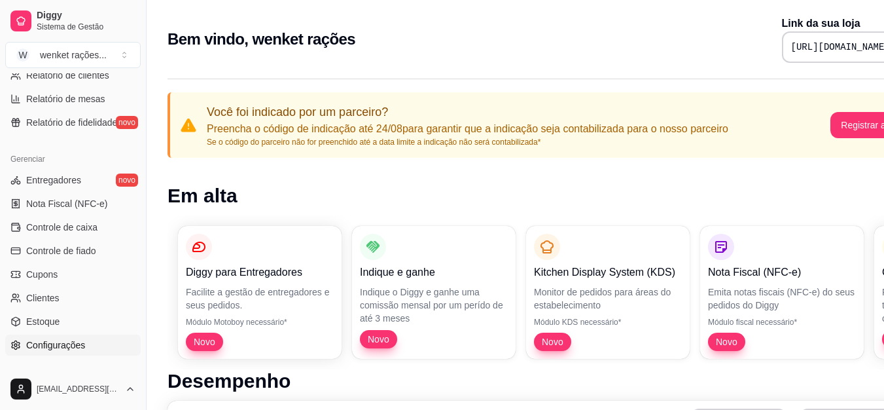
click at [58, 338] on link "Configurações" at bounding box center [72, 344] width 135 height 21
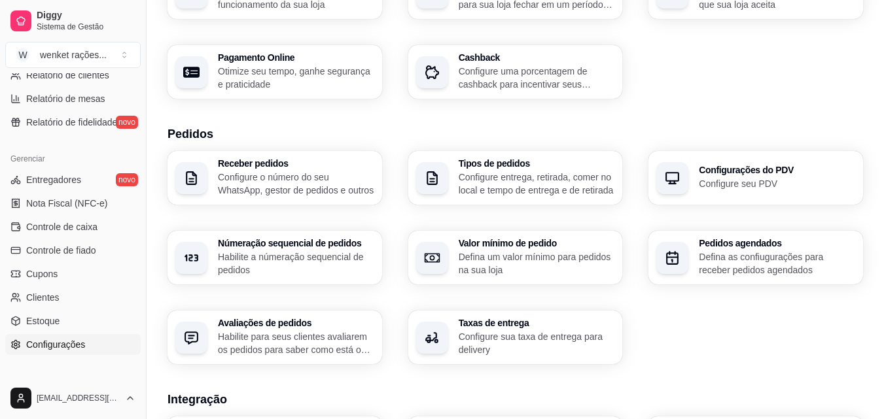
scroll to position [196, 0]
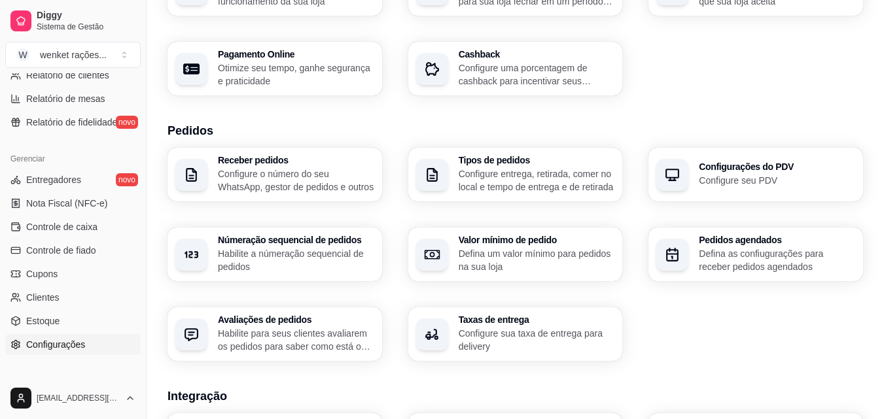
click at [752, 173] on div "Configurações do PDV Configure seu PDV" at bounding box center [777, 174] width 156 height 25
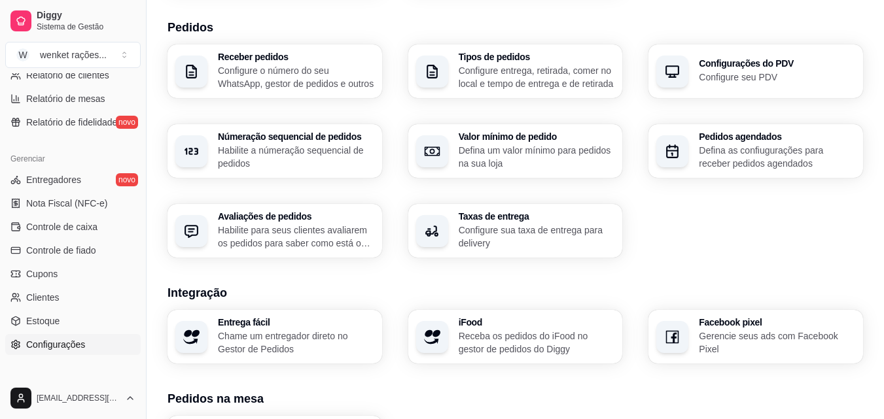
scroll to position [393, 0]
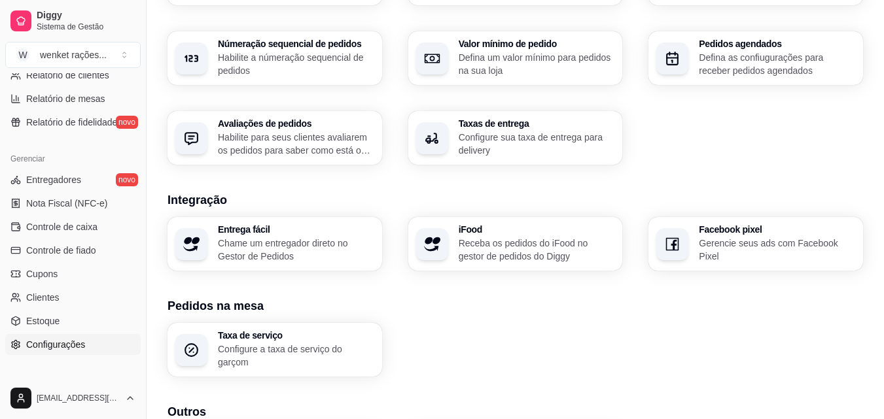
click at [546, 243] on p "Receba os pedidos do iFood no gestor de pedidos do Diggy" at bounding box center [537, 250] width 156 height 26
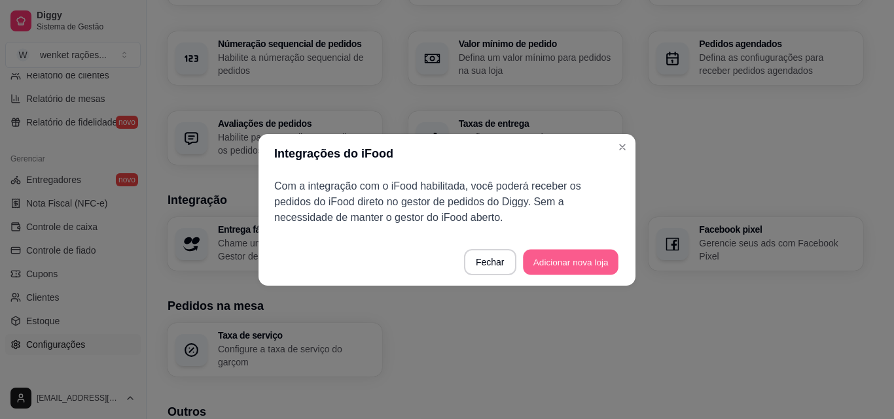
click at [583, 259] on button "Adicionar nova loja" at bounding box center [571, 262] width 96 height 26
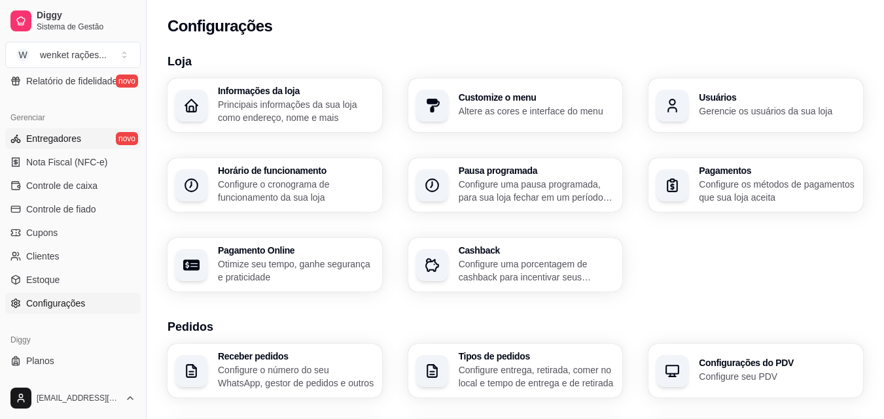
scroll to position [522, 0]
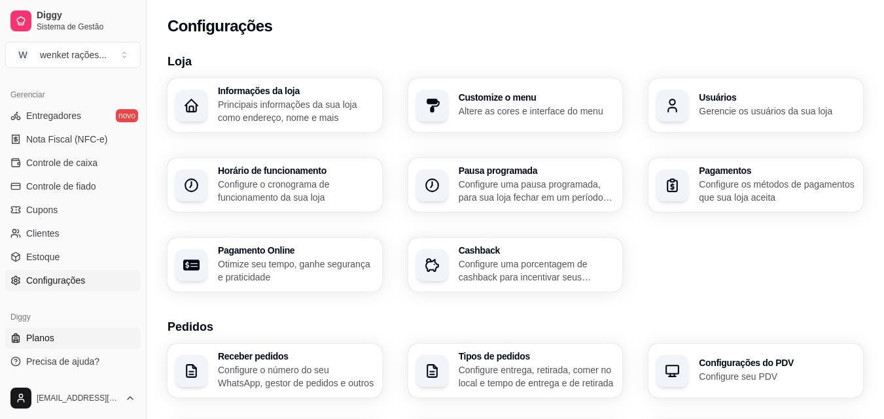
click at [41, 338] on span "Planos" at bounding box center [40, 338] width 28 height 13
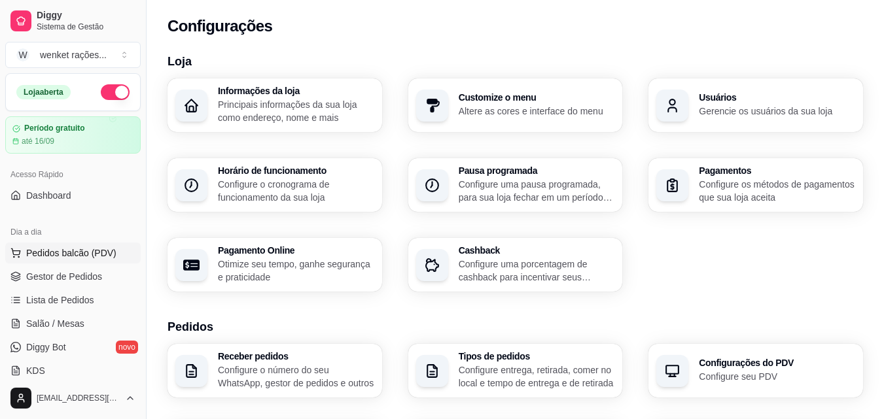
click at [62, 254] on span "Pedidos balcão (PDV)" at bounding box center [71, 253] width 90 height 13
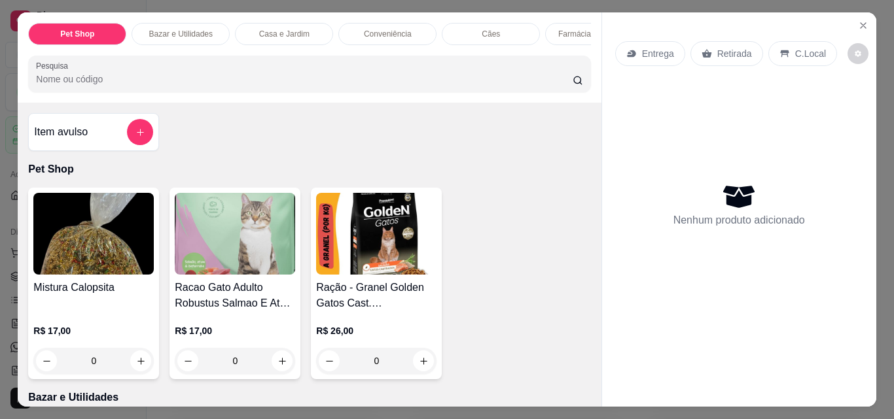
click at [383, 29] on p "Conveniência" at bounding box center [388, 34] width 48 height 10
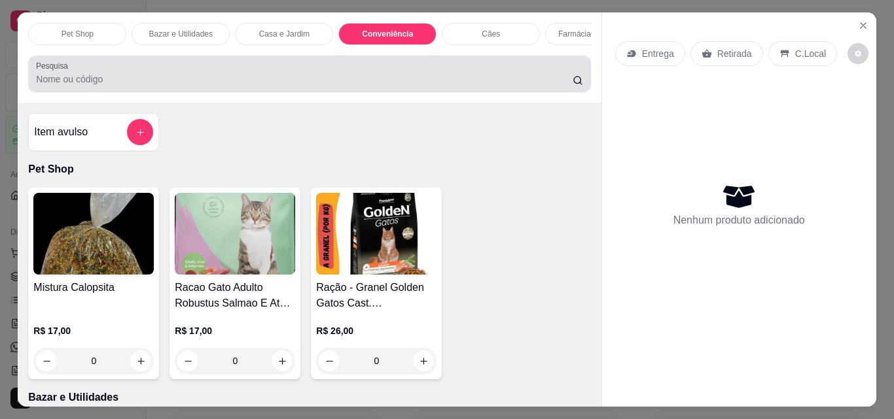
scroll to position [34, 0]
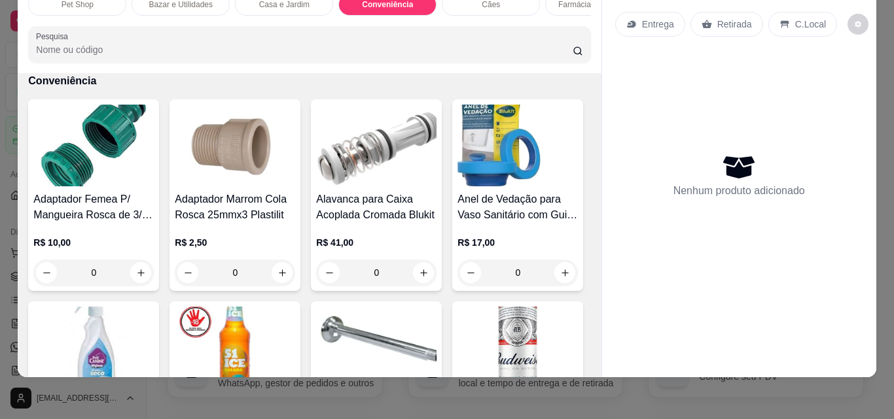
click at [376, 143] on img at bounding box center [376, 146] width 120 height 82
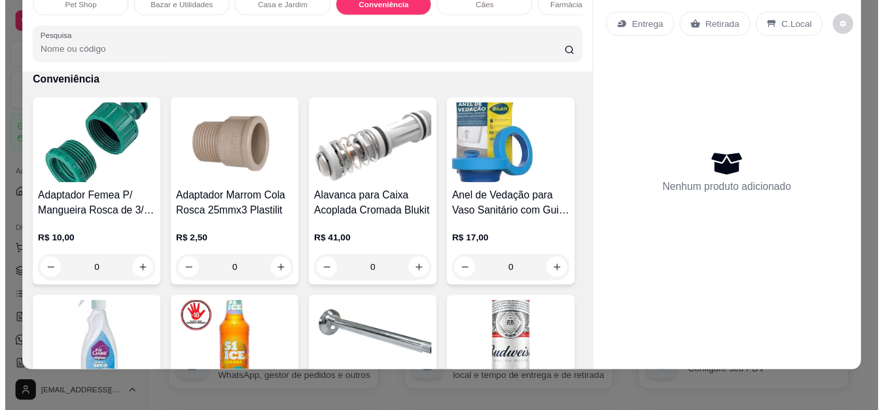
scroll to position [0, 0]
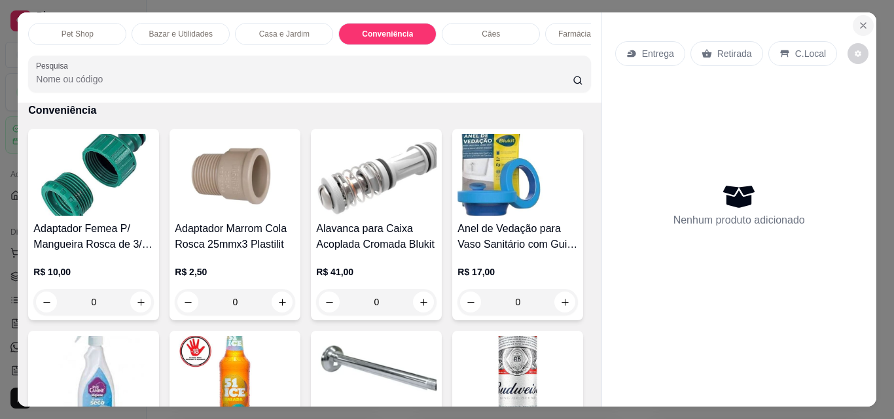
click at [860, 21] on icon "Close" at bounding box center [863, 25] width 10 height 10
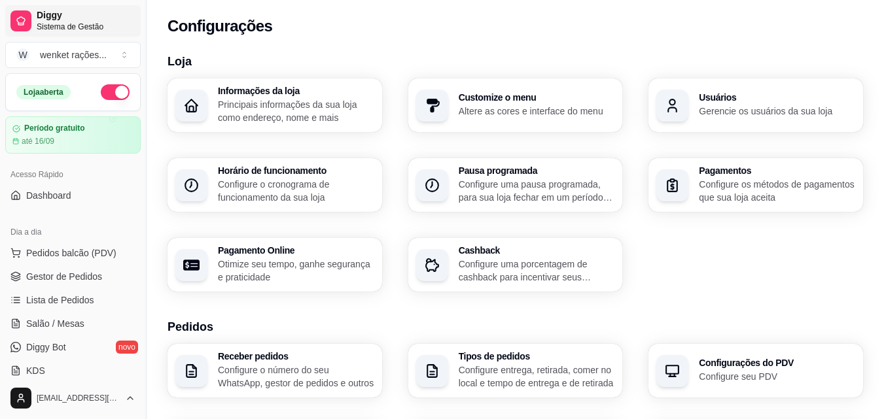
click at [63, 25] on span "Sistema de Gestão" at bounding box center [86, 27] width 99 height 10
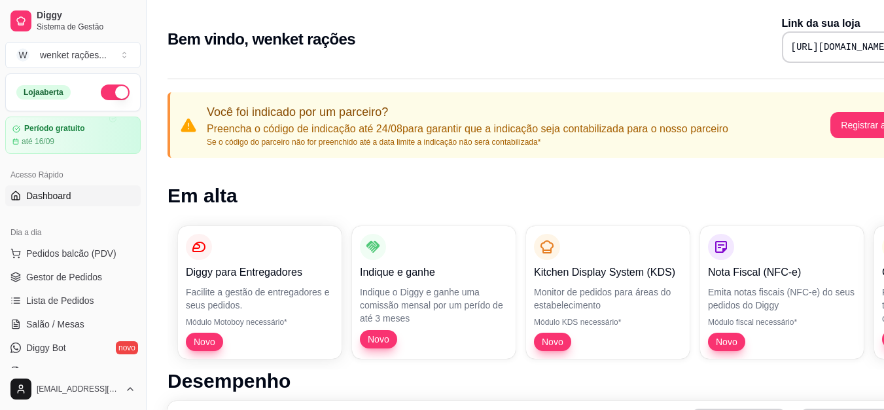
click at [791, 46] on pre "[URL][DOMAIN_NAME]" at bounding box center [840, 47] width 99 height 13
copy div "[URL][DOMAIN_NAME]"
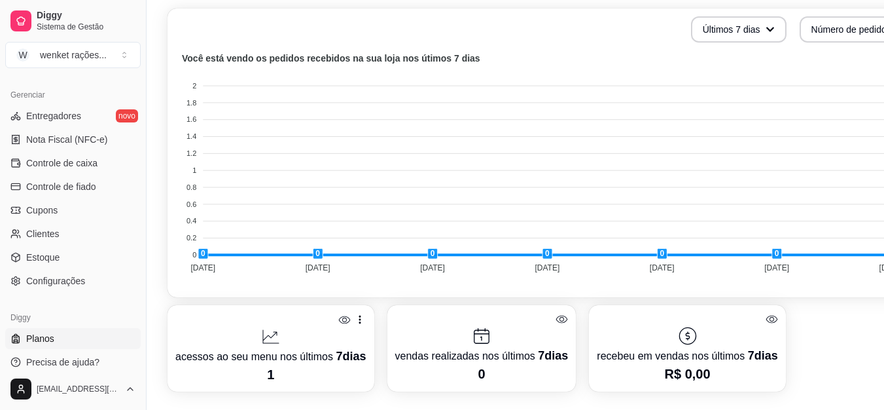
scroll to position [393, 0]
click at [61, 272] on link "Configurações" at bounding box center [72, 280] width 135 height 21
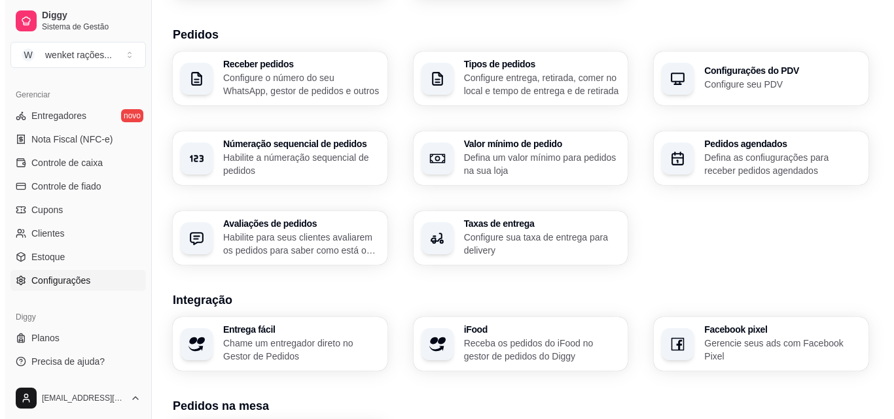
scroll to position [327, 0]
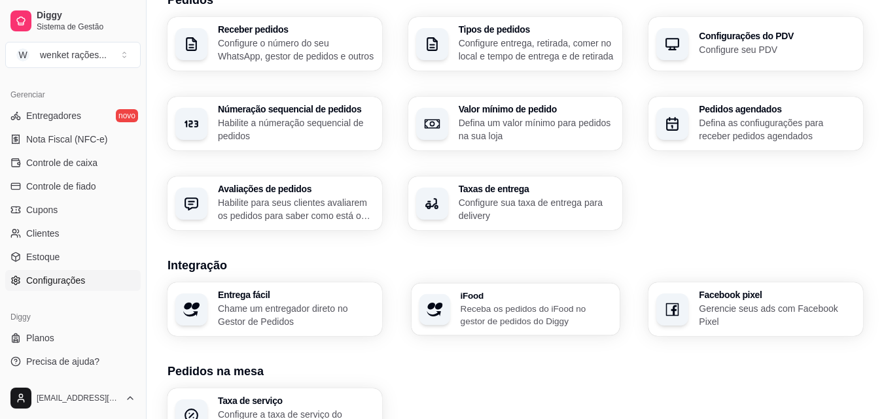
click at [501, 296] on h3 "iFood" at bounding box center [536, 295] width 152 height 9
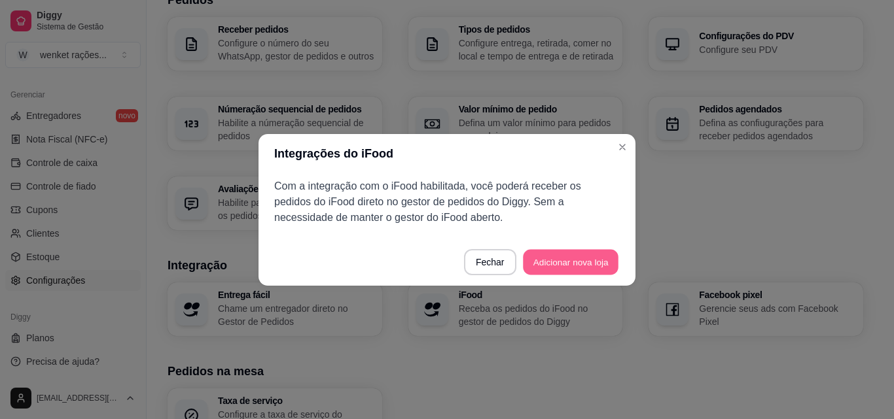
click at [561, 262] on button "Adicionar nova loja" at bounding box center [571, 262] width 96 height 26
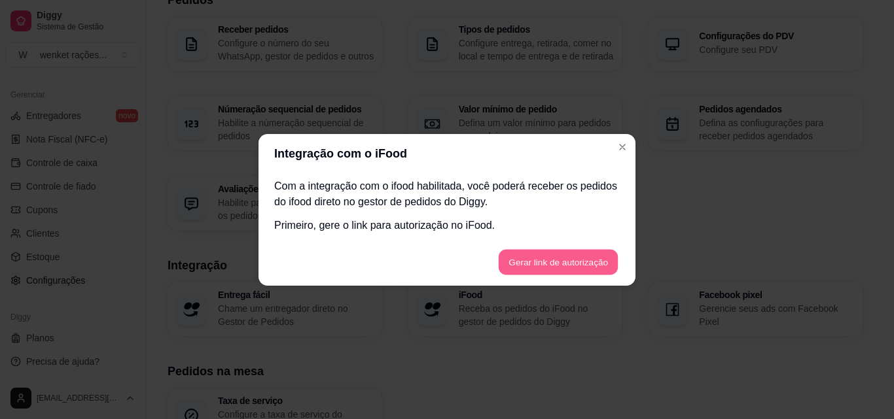
click at [558, 261] on button "Gerar link de autorização" at bounding box center [558, 262] width 120 height 26
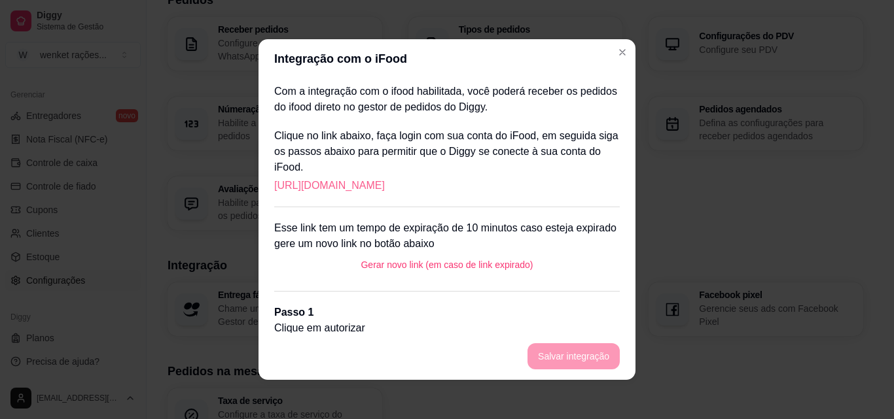
click at [385, 183] on link "[URL][DOMAIN_NAME]" at bounding box center [329, 186] width 111 height 16
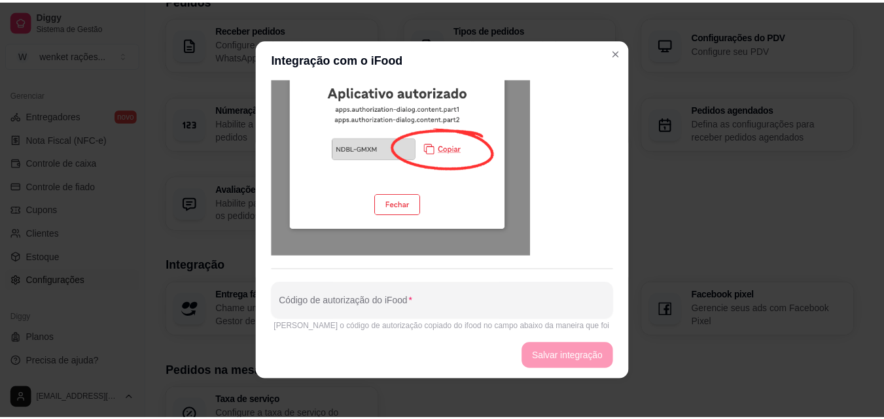
scroll to position [677, 0]
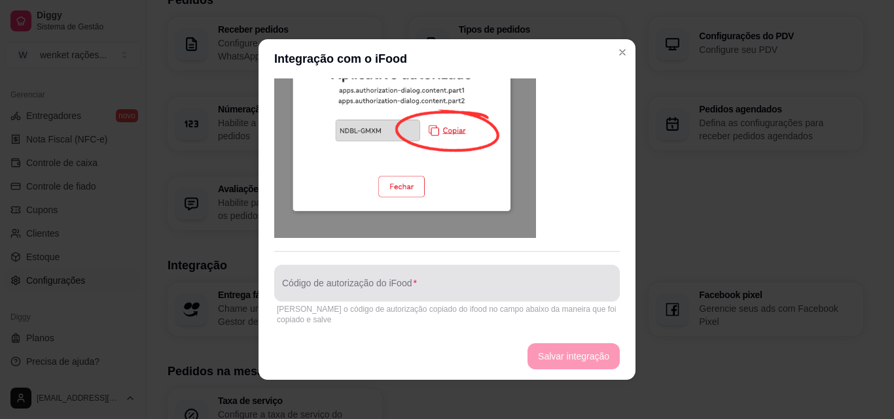
click at [424, 282] on input "Código de autorização do iFood" at bounding box center [447, 288] width 330 height 13
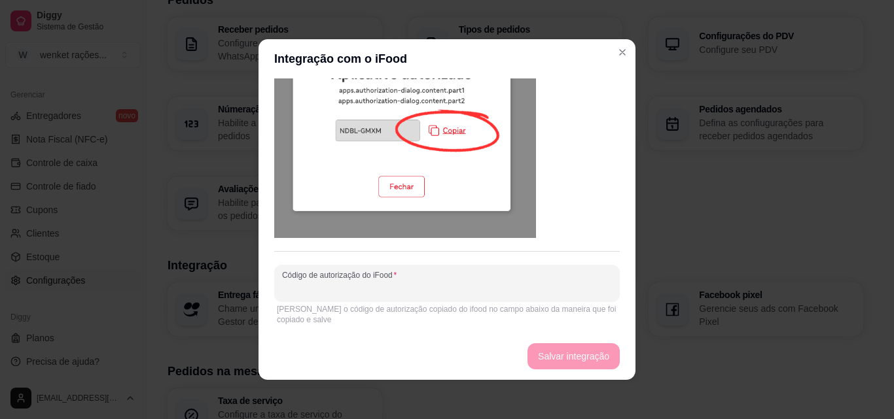
paste input "JMMR-QFSX"
type input "JMMR-QFSX"
click at [559, 347] on button "Salvar integração" at bounding box center [573, 356] width 92 height 26
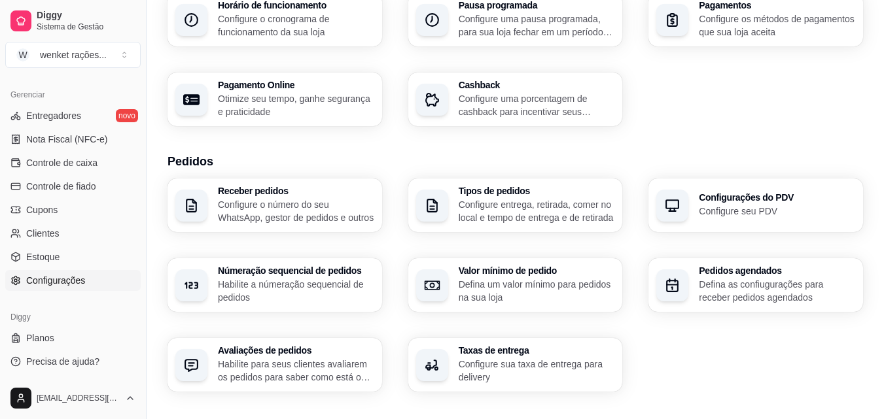
scroll to position [0, 0]
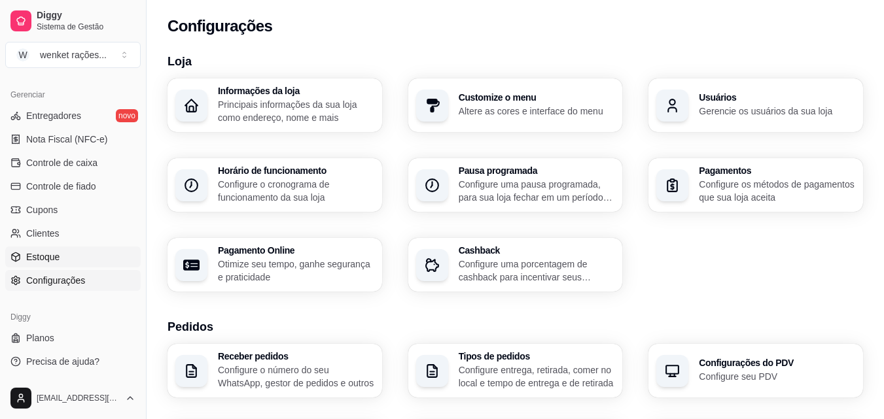
click at [44, 251] on span "Estoque" at bounding box center [42, 257] width 33 height 13
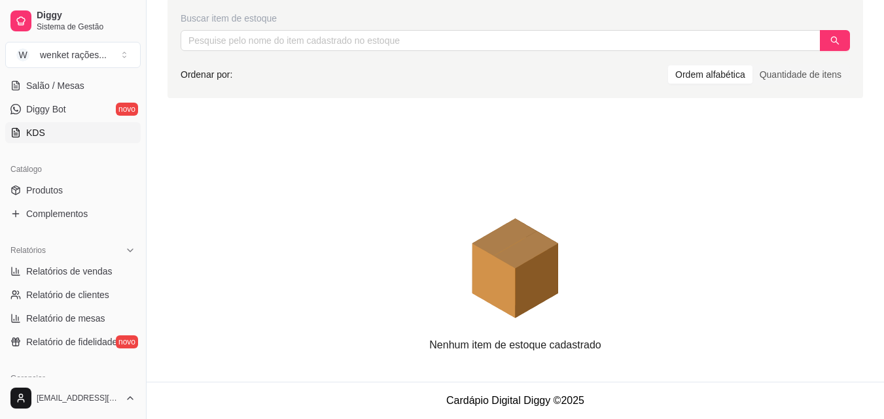
scroll to position [262, 0]
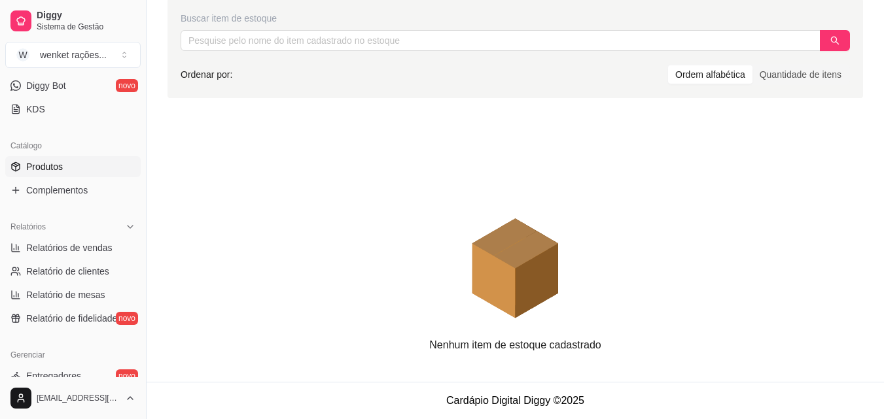
click at [52, 166] on span "Produtos" at bounding box center [44, 166] width 37 height 13
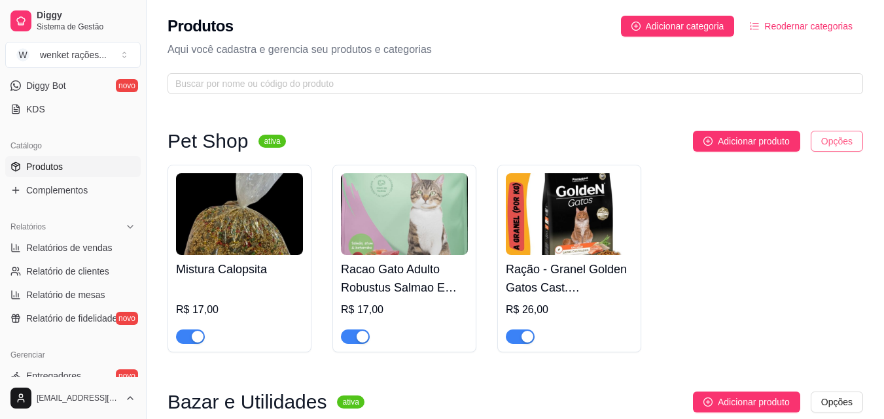
click at [835, 143] on html "Diggy Sistema de Gestão W wenket rações ... Loja aberta Período gratuito até 16…" at bounding box center [442, 209] width 884 height 419
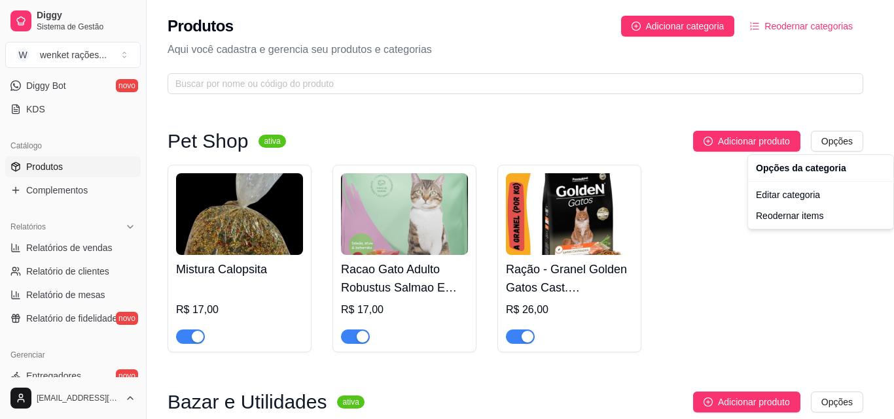
click at [739, 253] on html "Diggy Sistema de Gestão W wenket rações ... Loja aberta Período gratuito até 16…" at bounding box center [447, 209] width 894 height 419
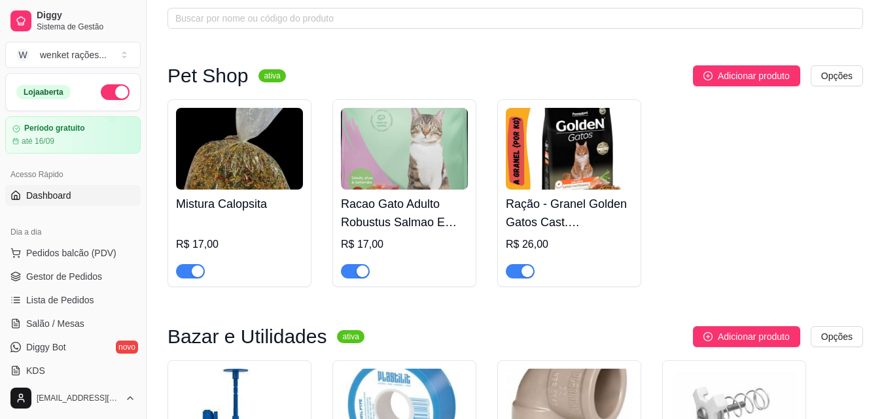
click at [63, 199] on span "Dashboard" at bounding box center [48, 195] width 45 height 13
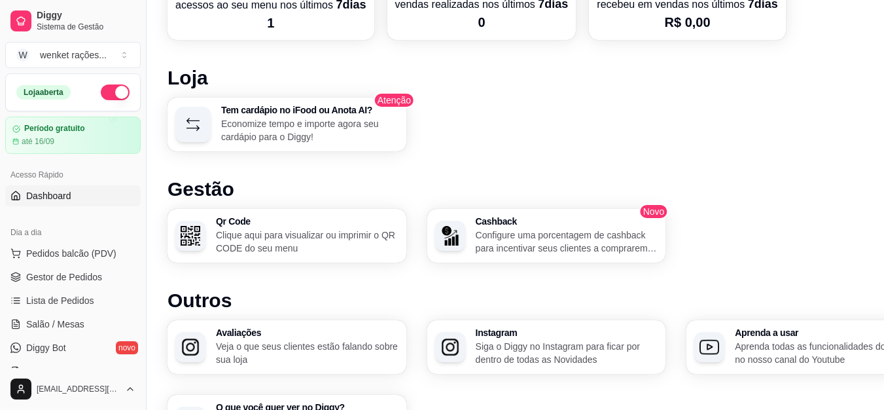
scroll to position [834, 0]
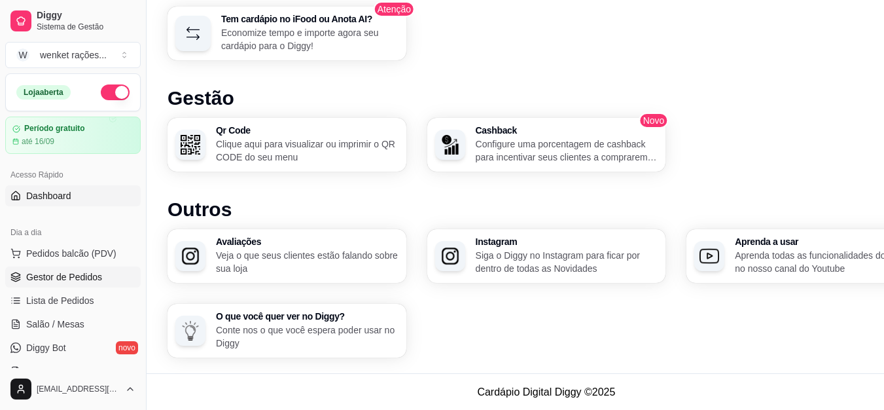
click at [85, 275] on span "Gestor de Pedidos" at bounding box center [64, 276] width 76 height 13
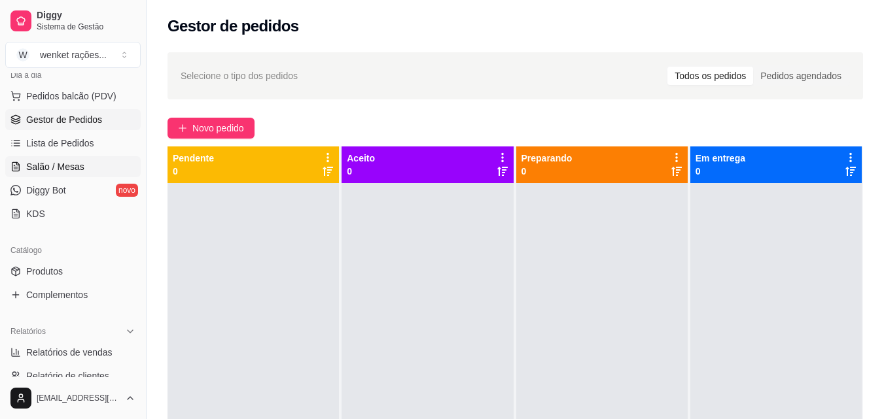
scroll to position [196, 0]
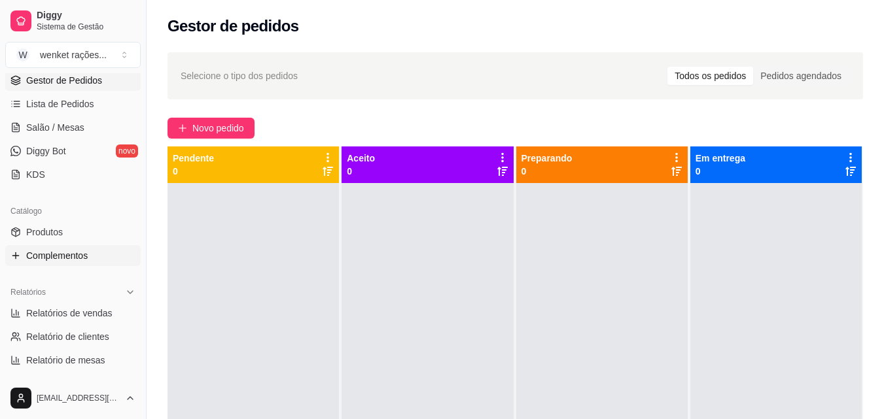
click at [79, 251] on span "Complementos" at bounding box center [56, 255] width 61 height 13
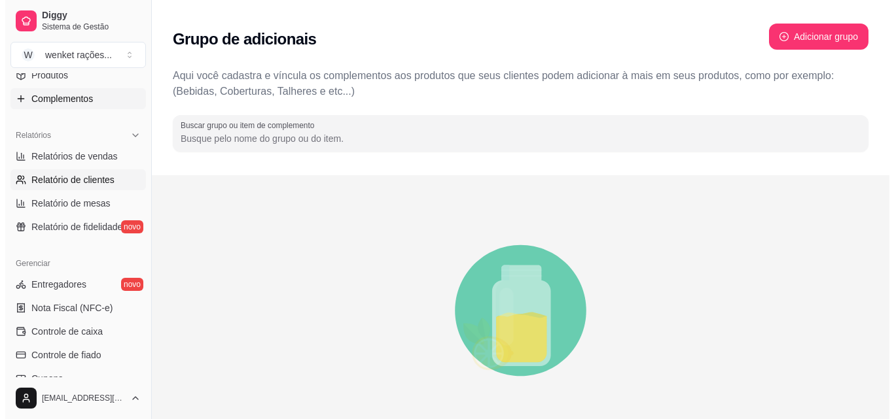
scroll to position [393, 0]
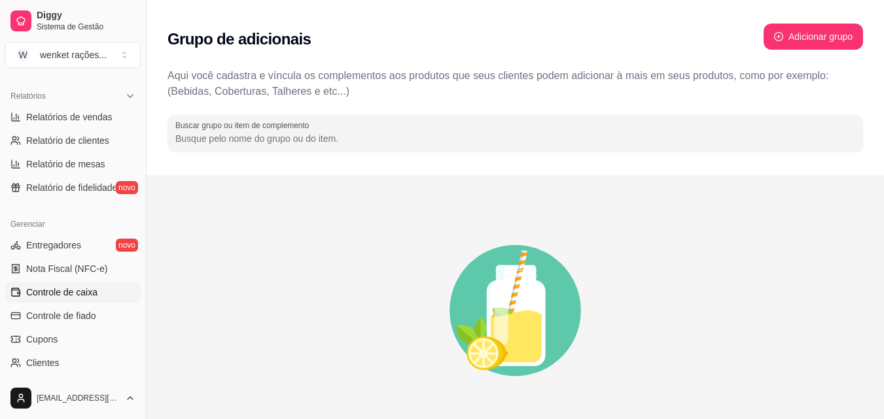
click at [75, 288] on span "Controle de caixa" at bounding box center [61, 292] width 71 height 13
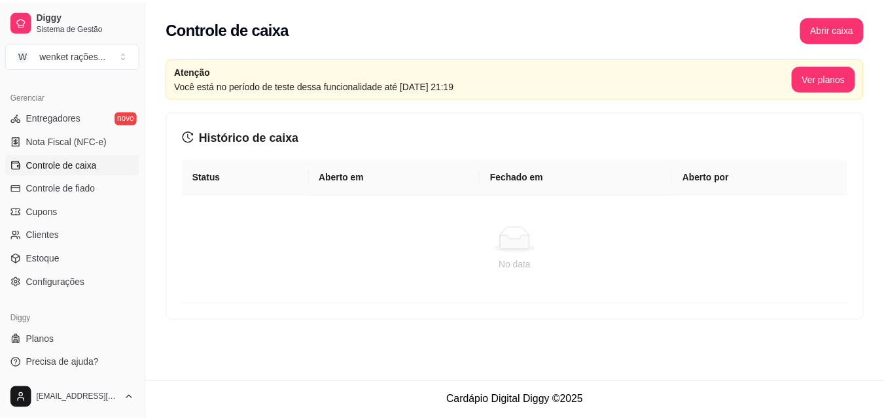
scroll to position [522, 0]
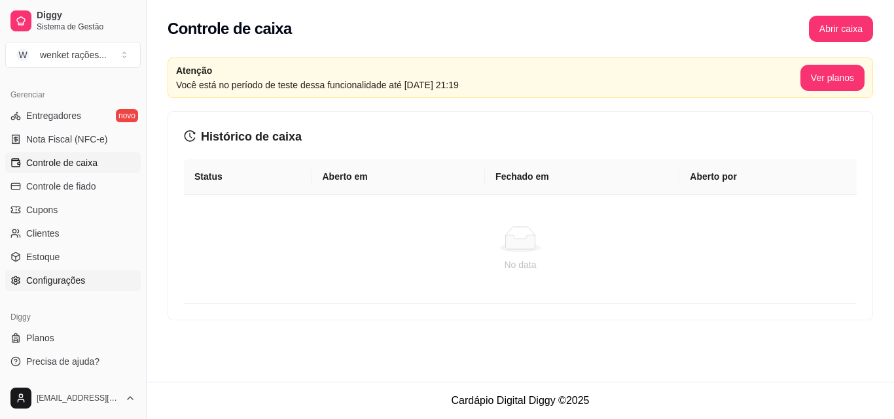
click at [69, 280] on span "Configurações" at bounding box center [55, 280] width 59 height 13
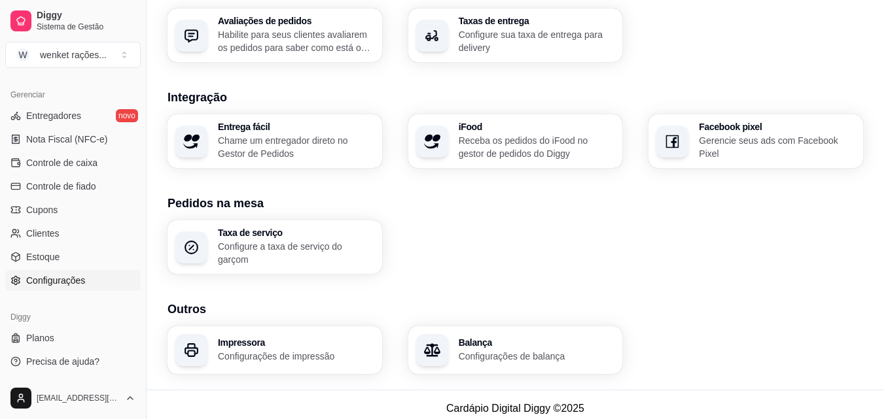
scroll to position [497, 0]
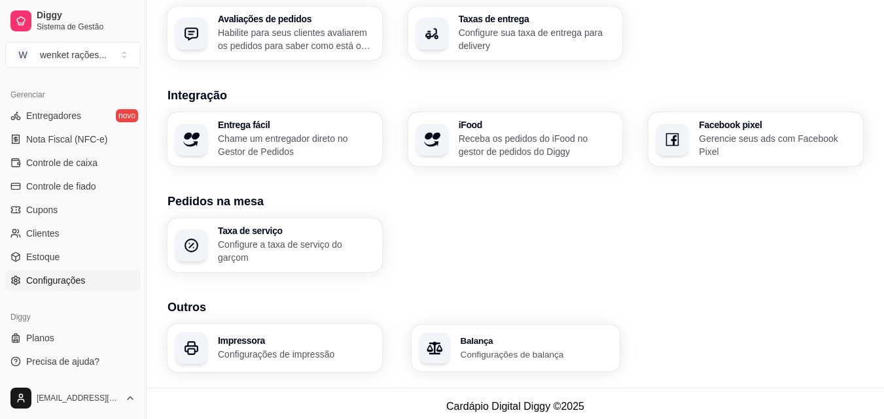
click at [510, 337] on h3 "Balança" at bounding box center [536, 340] width 152 height 9
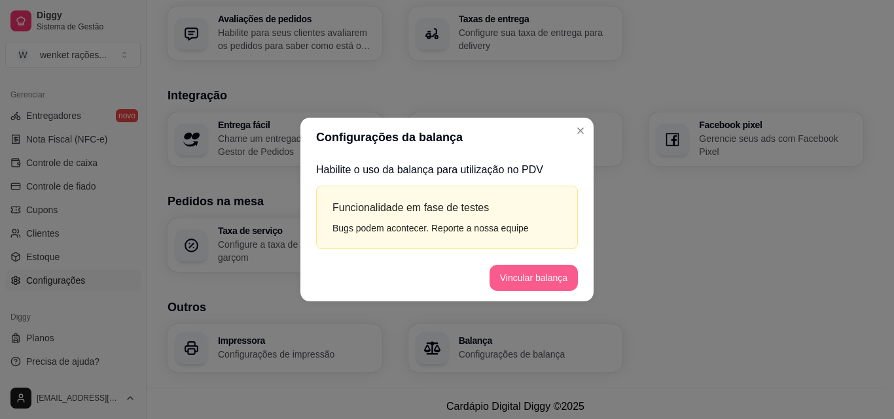
click at [545, 277] on button "Vincular balança" at bounding box center [533, 278] width 88 height 26
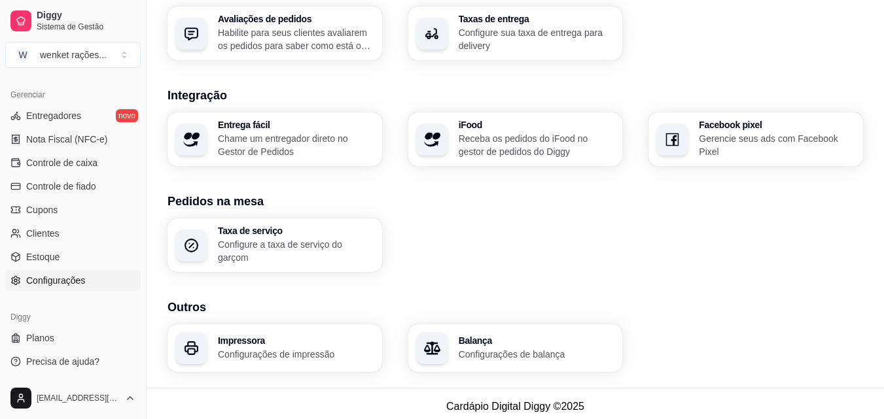
click at [324, 336] on h3 "Impressora" at bounding box center [296, 340] width 156 height 9
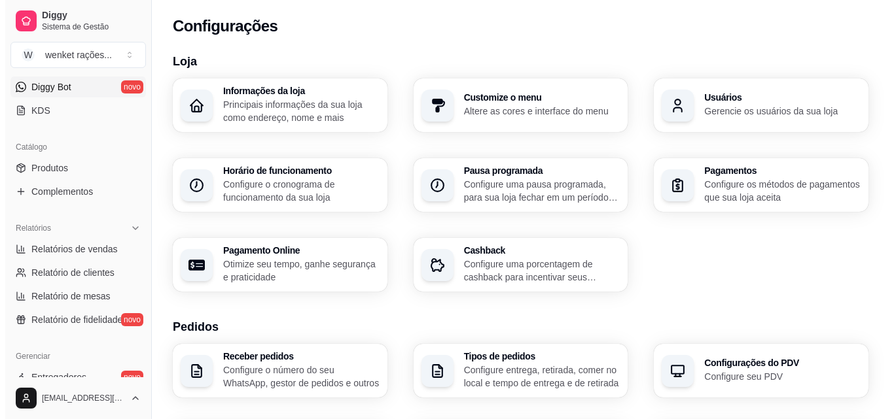
scroll to position [0, 0]
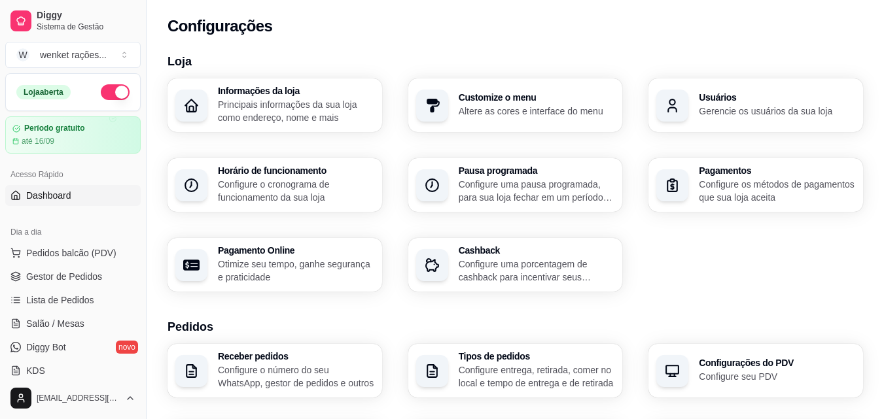
click at [49, 197] on span "Dashboard" at bounding box center [48, 195] width 45 height 13
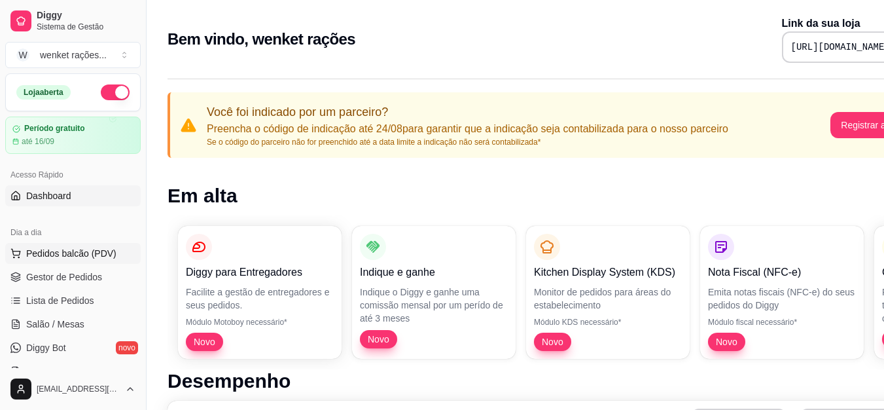
click at [65, 249] on span "Pedidos balcão (PDV)" at bounding box center [71, 253] width 90 height 13
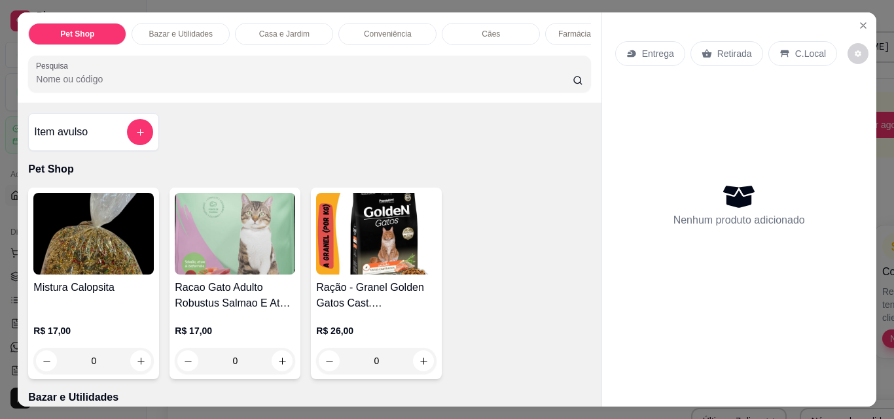
click at [376, 23] on div "Conveniência" at bounding box center [387, 34] width 98 height 22
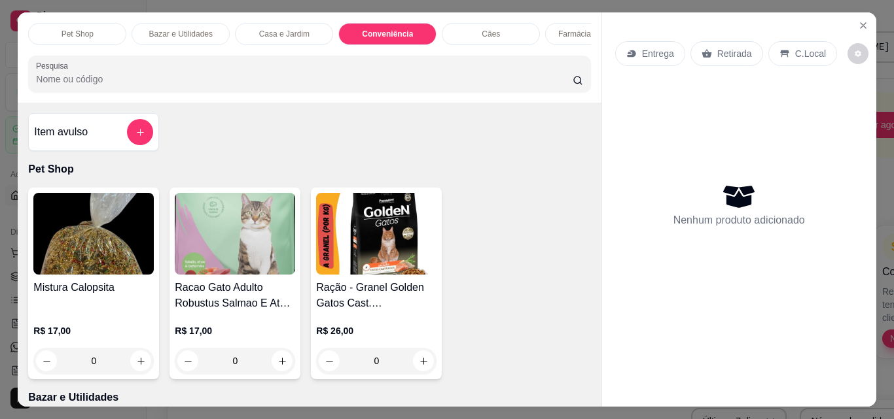
scroll to position [34, 0]
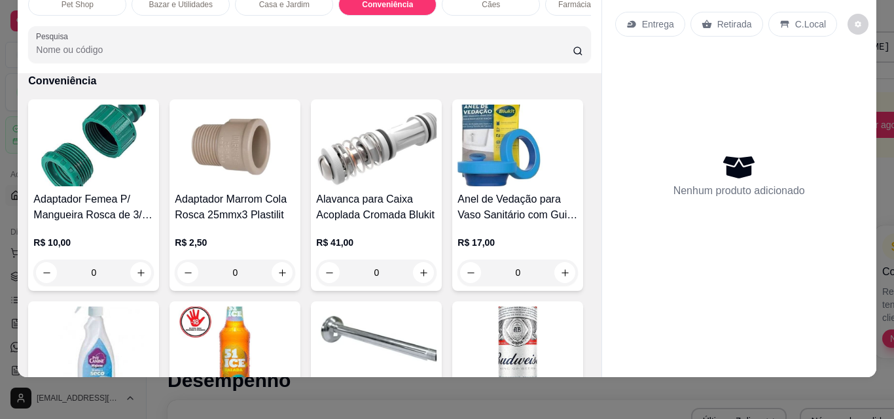
click at [252, 132] on img at bounding box center [235, 146] width 120 height 82
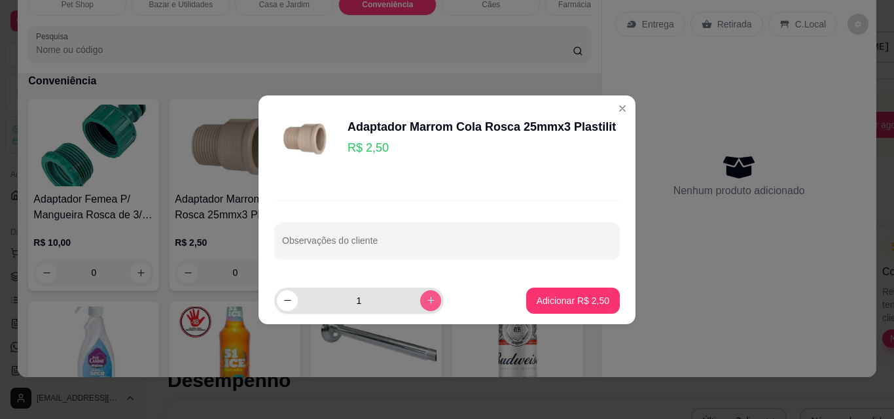
click at [426, 300] on icon "increase-product-quantity" at bounding box center [431, 301] width 10 height 10
type input "2"
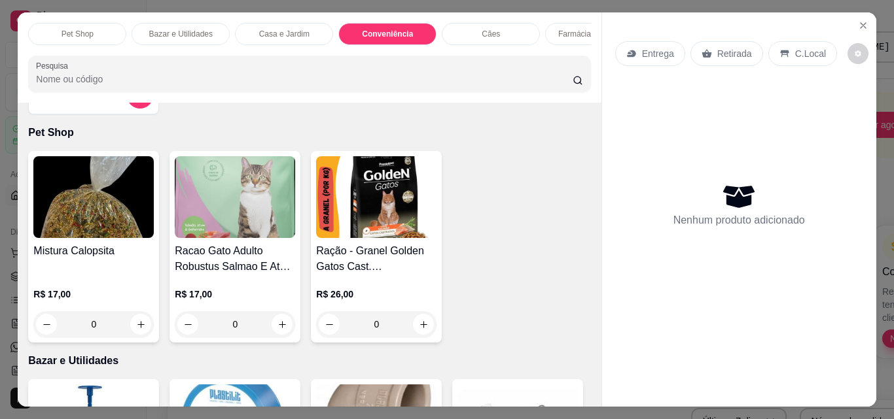
scroll to position [0, 0]
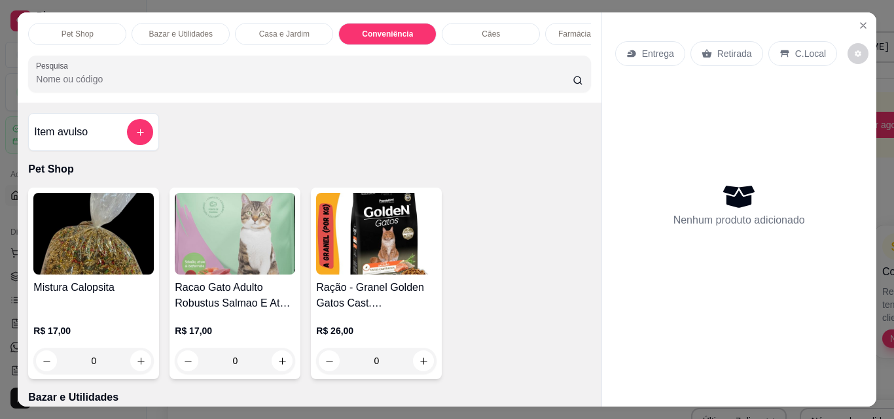
click at [728, 47] on p "Retirada" at bounding box center [734, 53] width 35 height 13
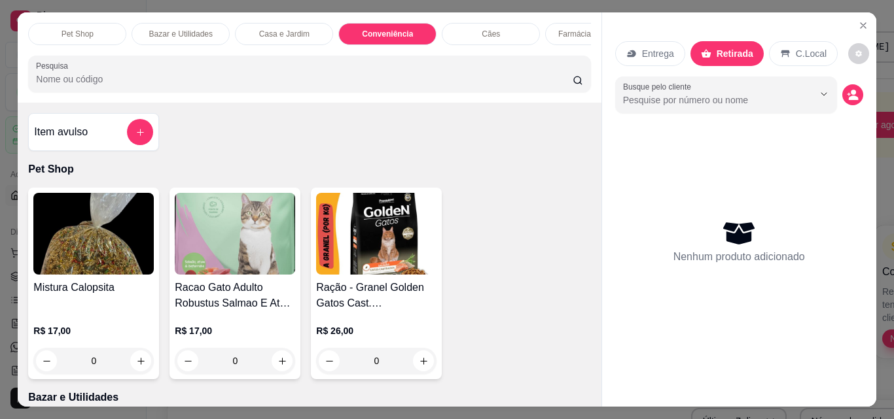
click at [796, 47] on p "C.Local" at bounding box center [811, 53] width 31 height 13
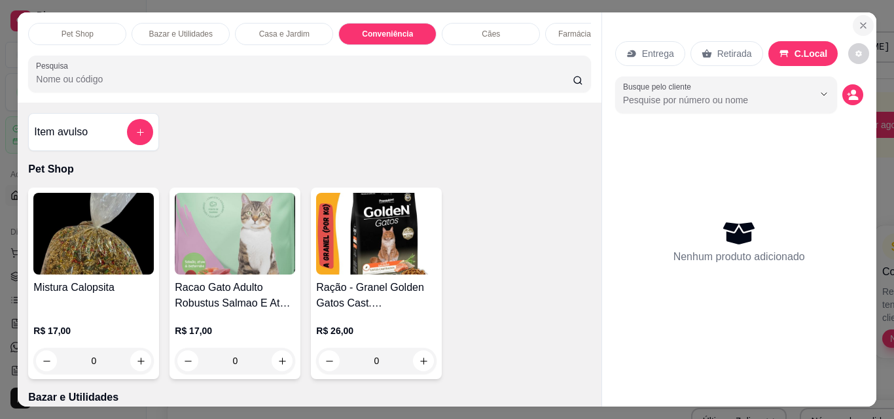
click at [864, 20] on button "Close" at bounding box center [862, 25] width 21 height 21
